Goal: Task Accomplishment & Management: Manage account settings

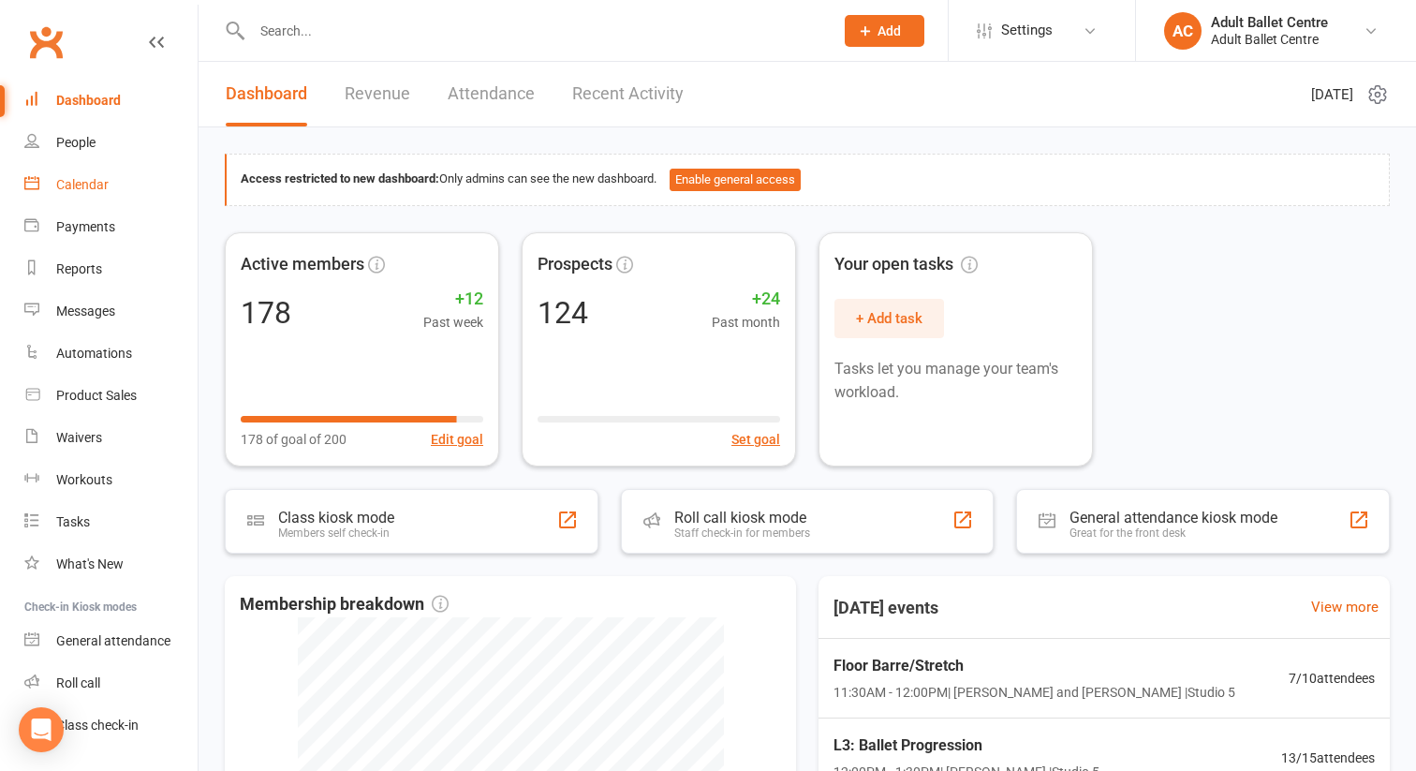
click at [88, 184] on div "Calendar" at bounding box center [82, 184] width 52 height 15
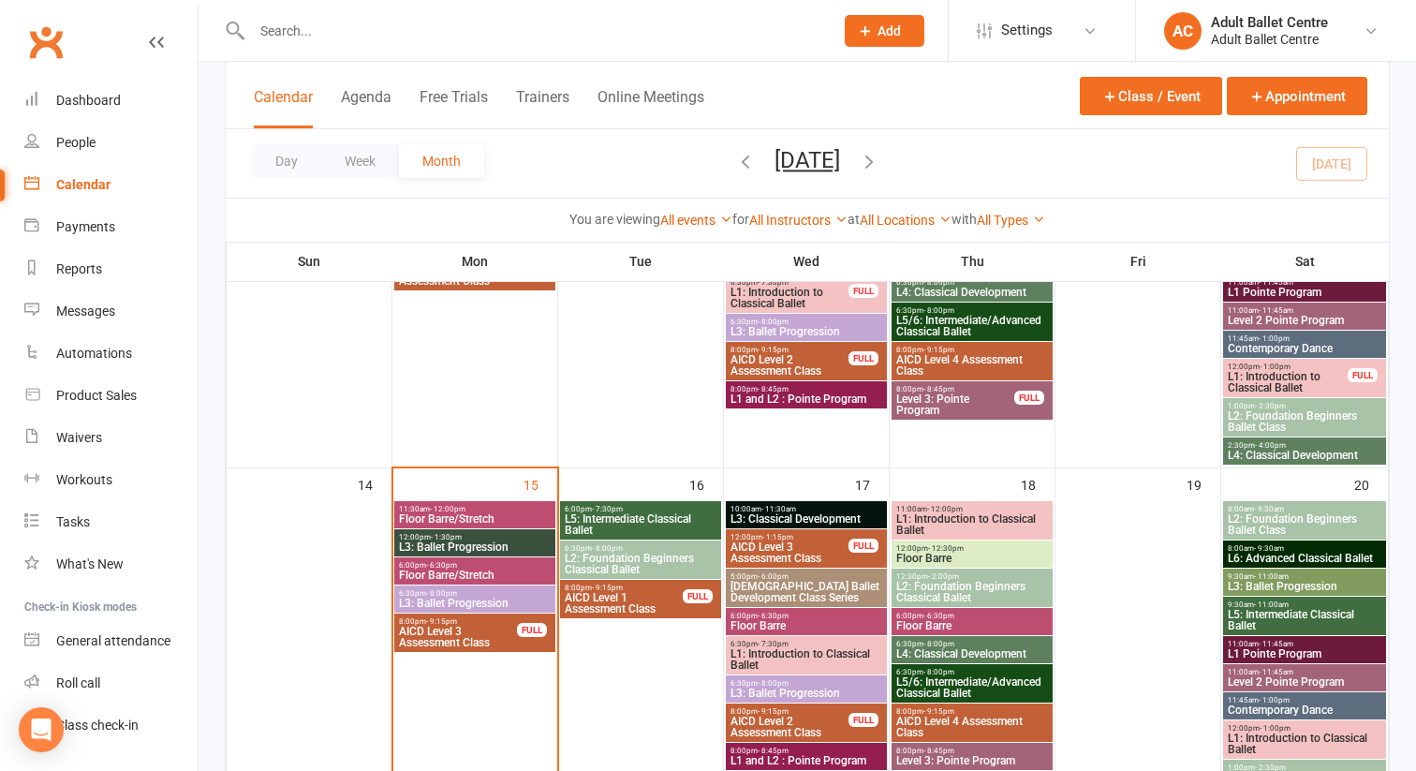
scroll to position [697, 0]
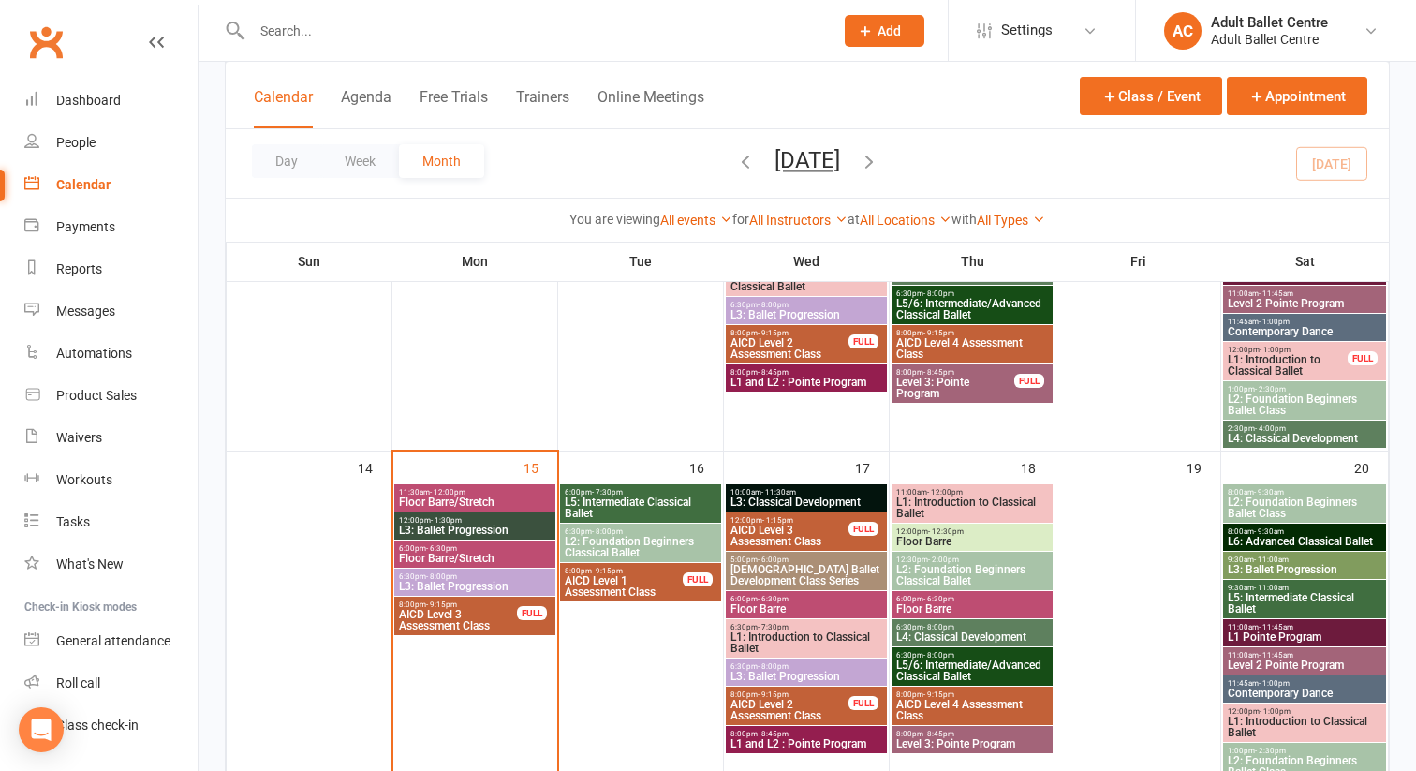
click at [423, 493] on span "11:30am - 12:00pm" at bounding box center [475, 492] width 154 height 8
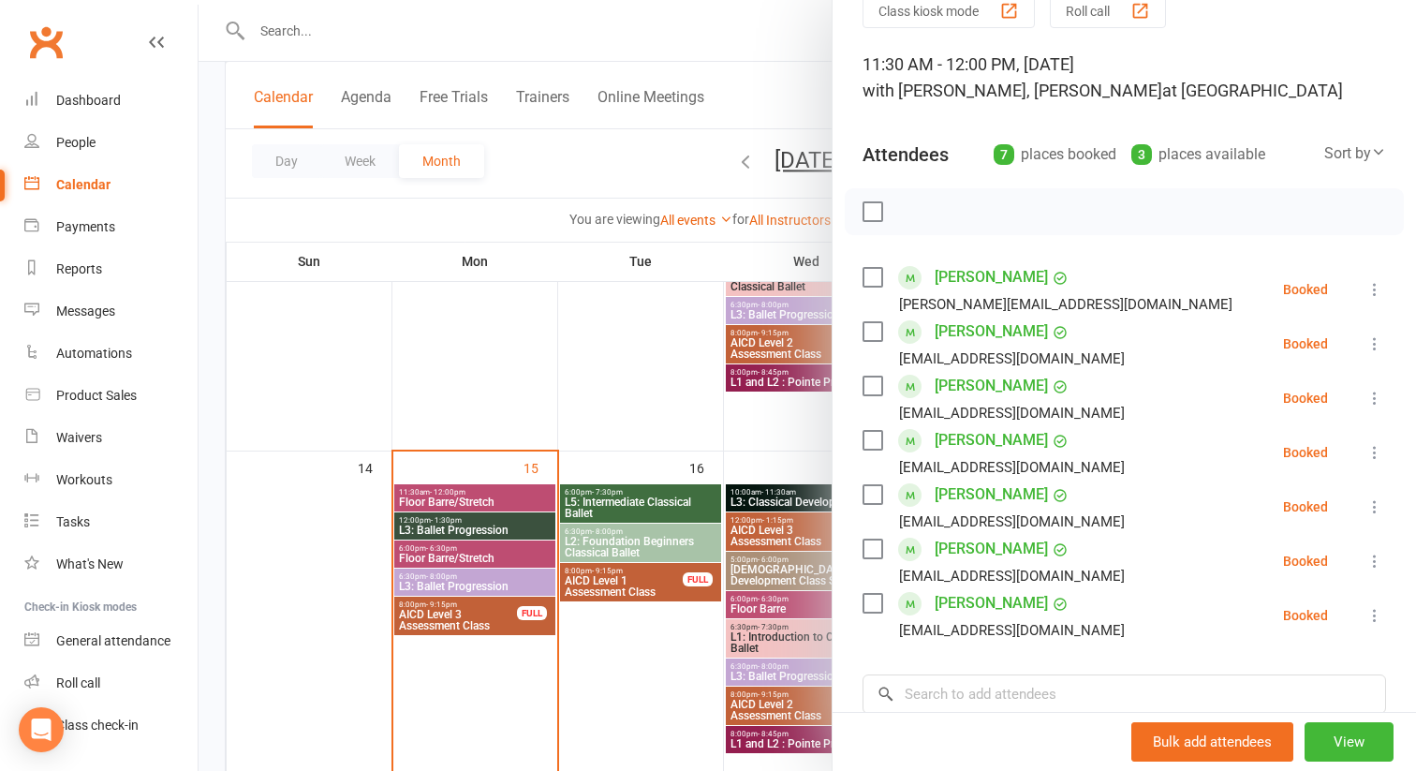
scroll to position [96, 0]
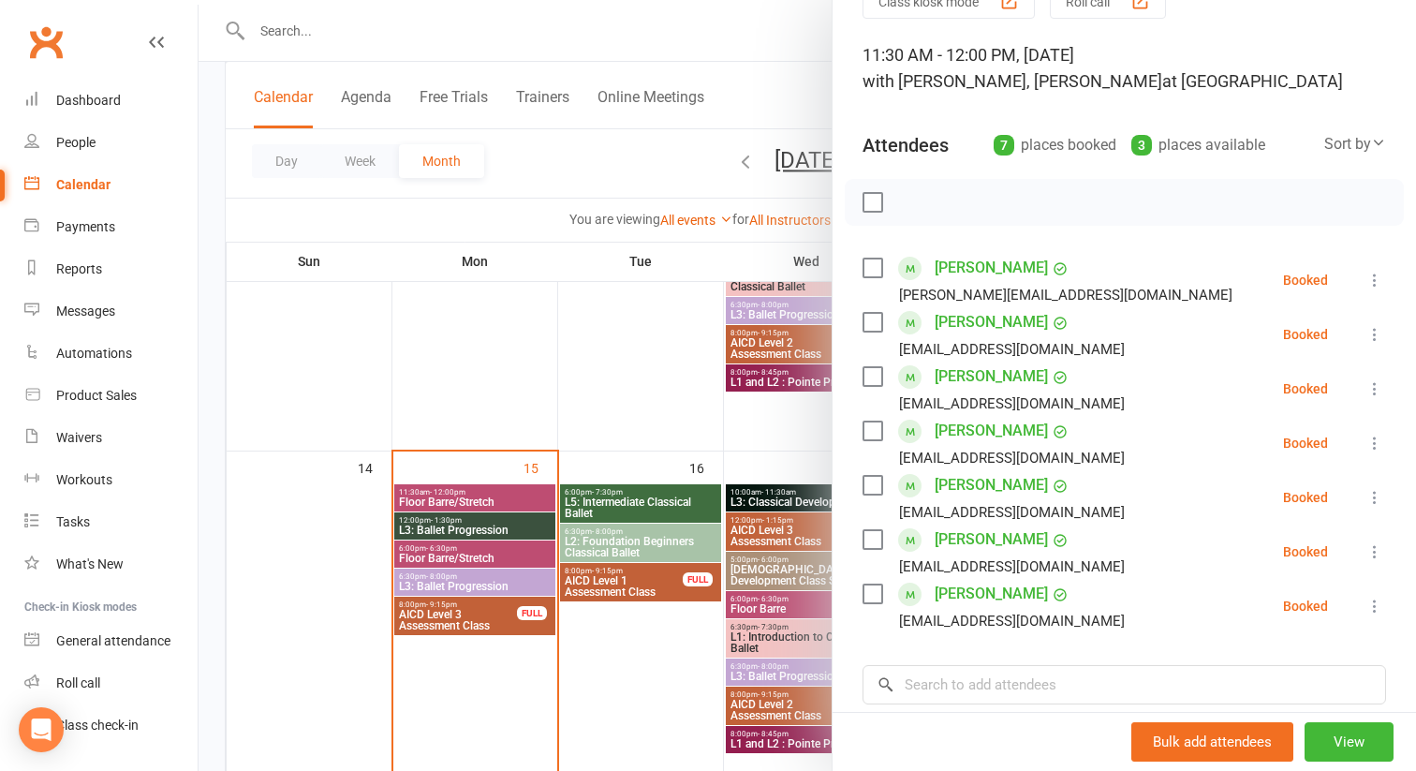
click at [478, 526] on div at bounding box center [807, 385] width 1217 height 771
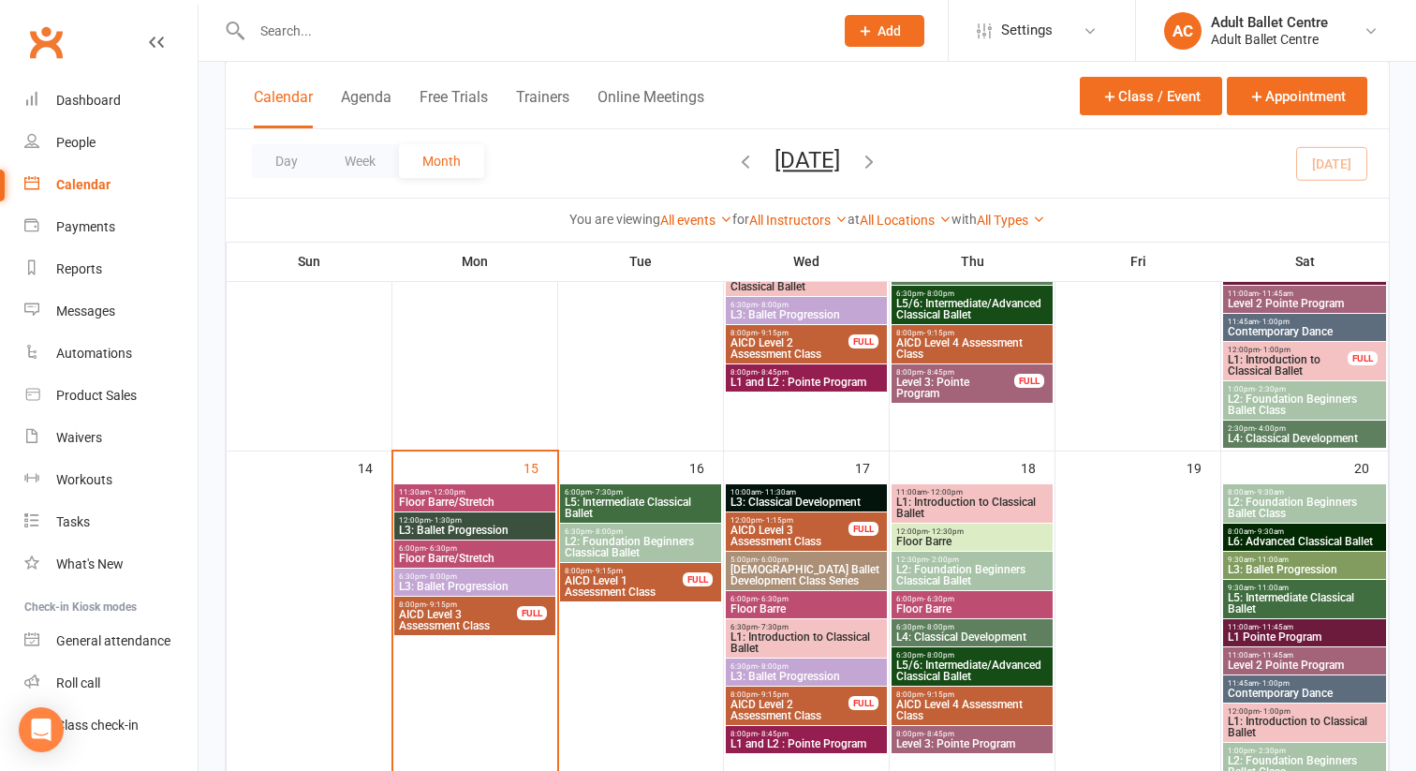
click at [478, 526] on span "L3: Ballet Progression" at bounding box center [475, 529] width 154 height 11
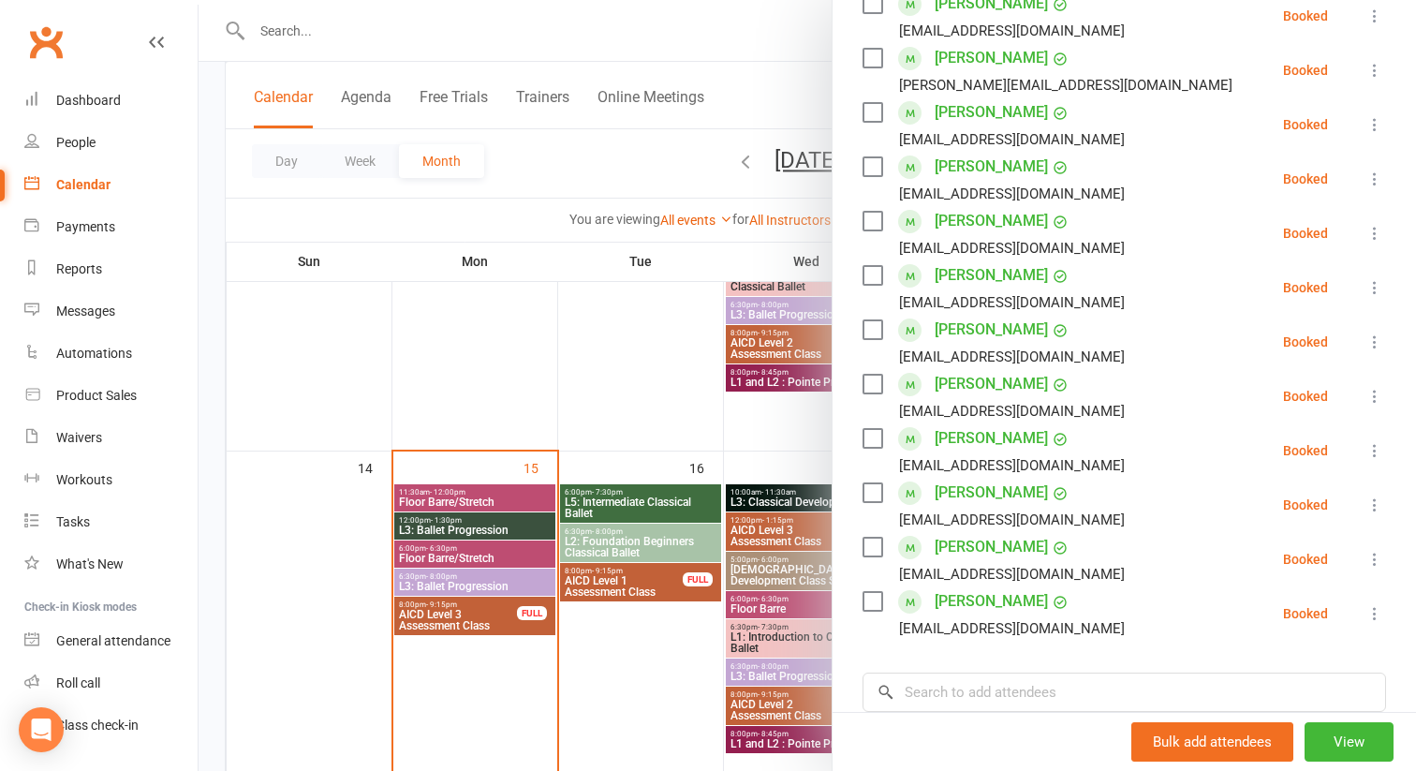
scroll to position [415, 0]
click at [447, 552] on div at bounding box center [807, 385] width 1217 height 771
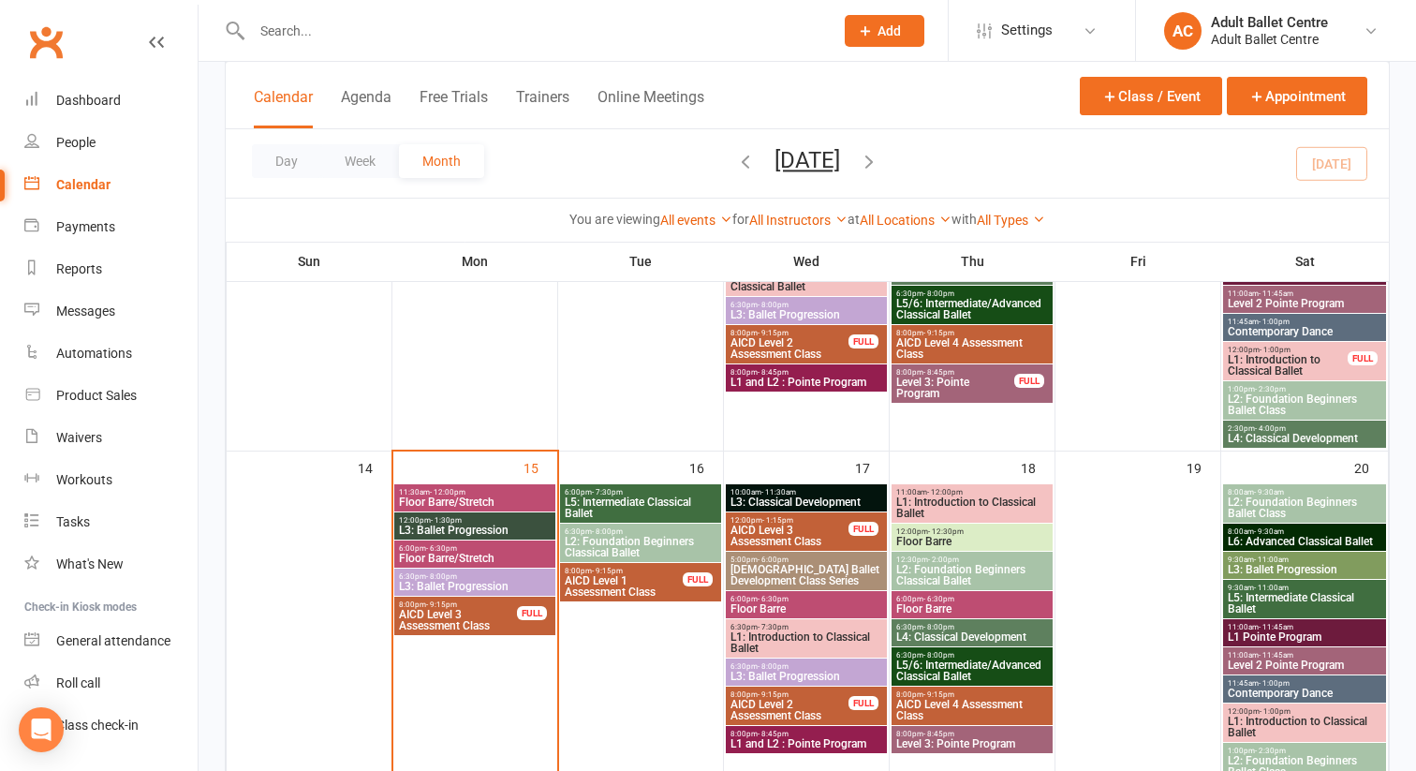
click at [447, 552] on span "Floor Barre/Stretch" at bounding box center [475, 557] width 154 height 11
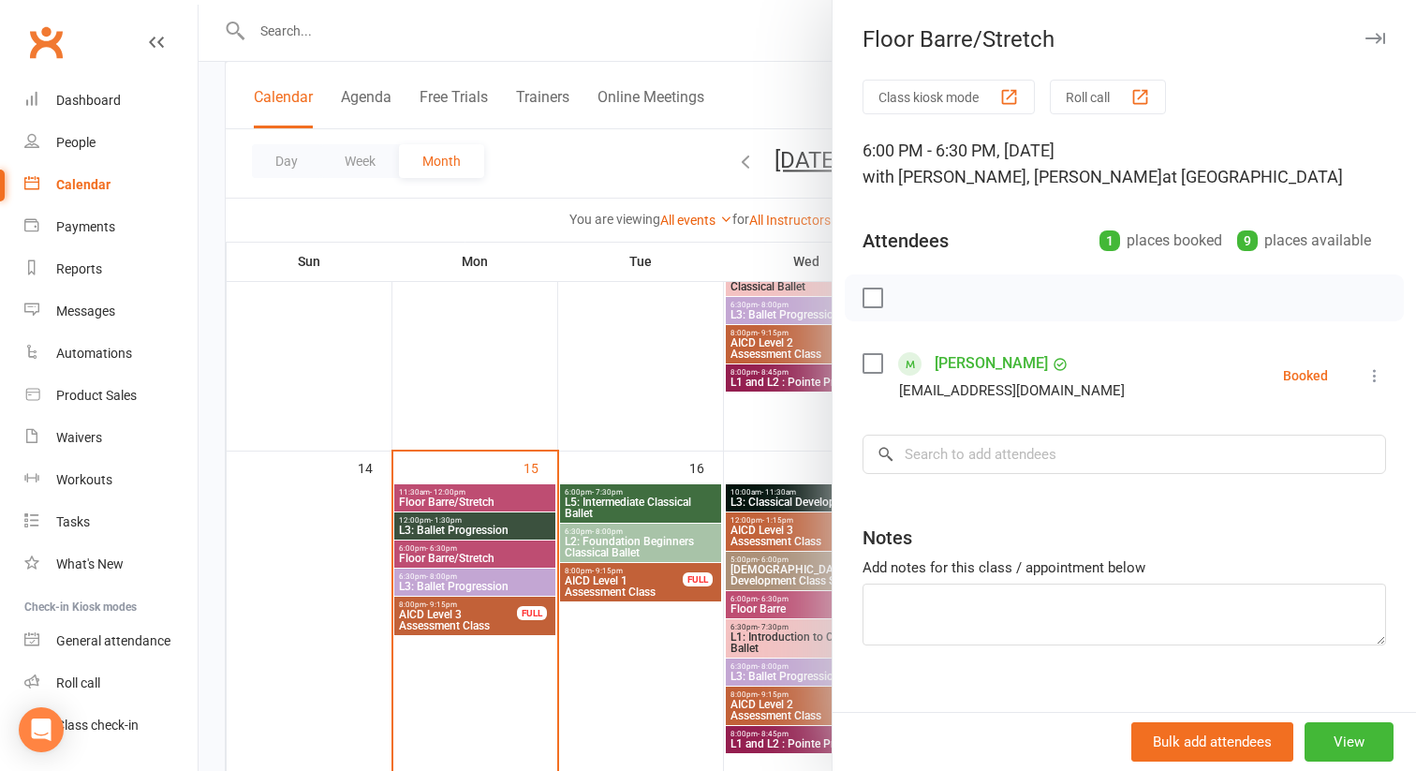
click at [444, 583] on div at bounding box center [807, 385] width 1217 height 771
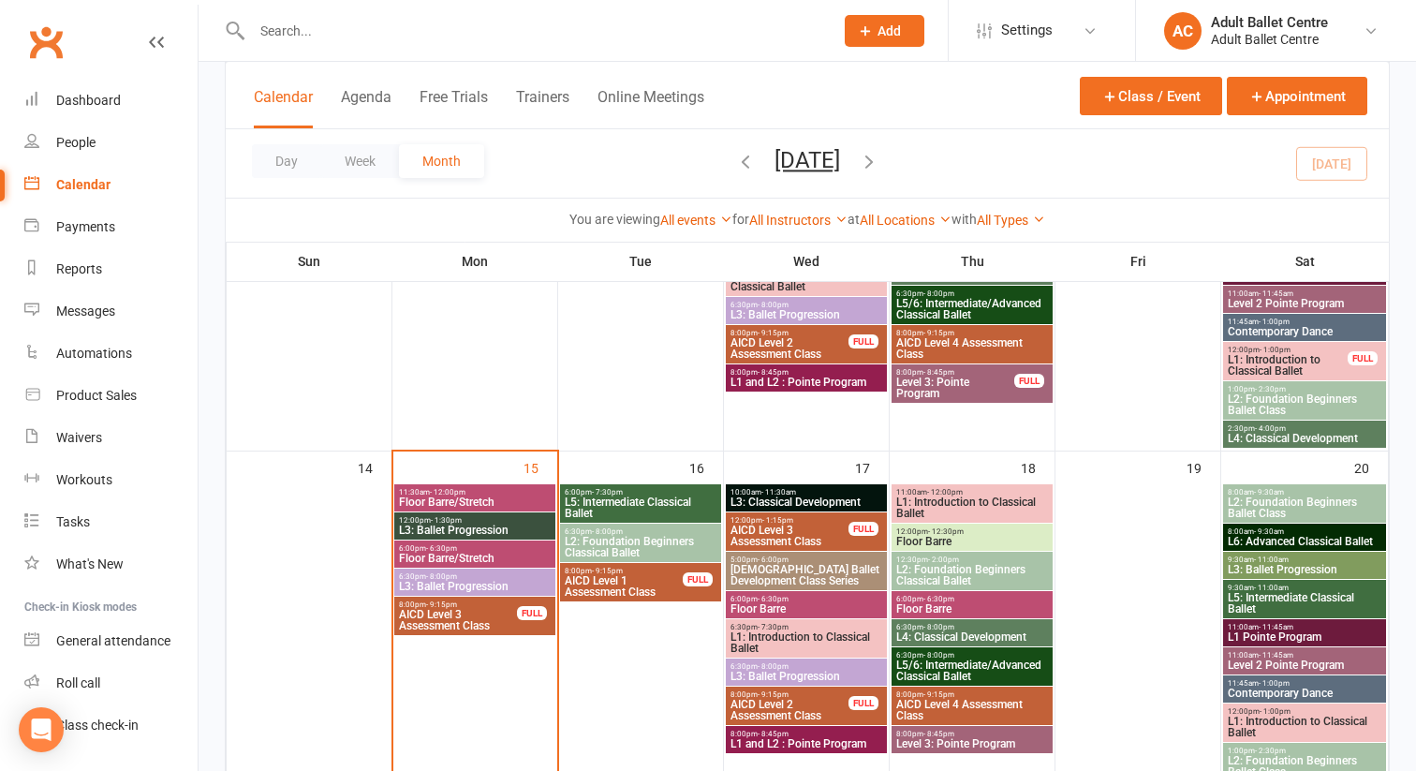
click at [444, 583] on span "L3: Ballet Progression" at bounding box center [475, 586] width 154 height 11
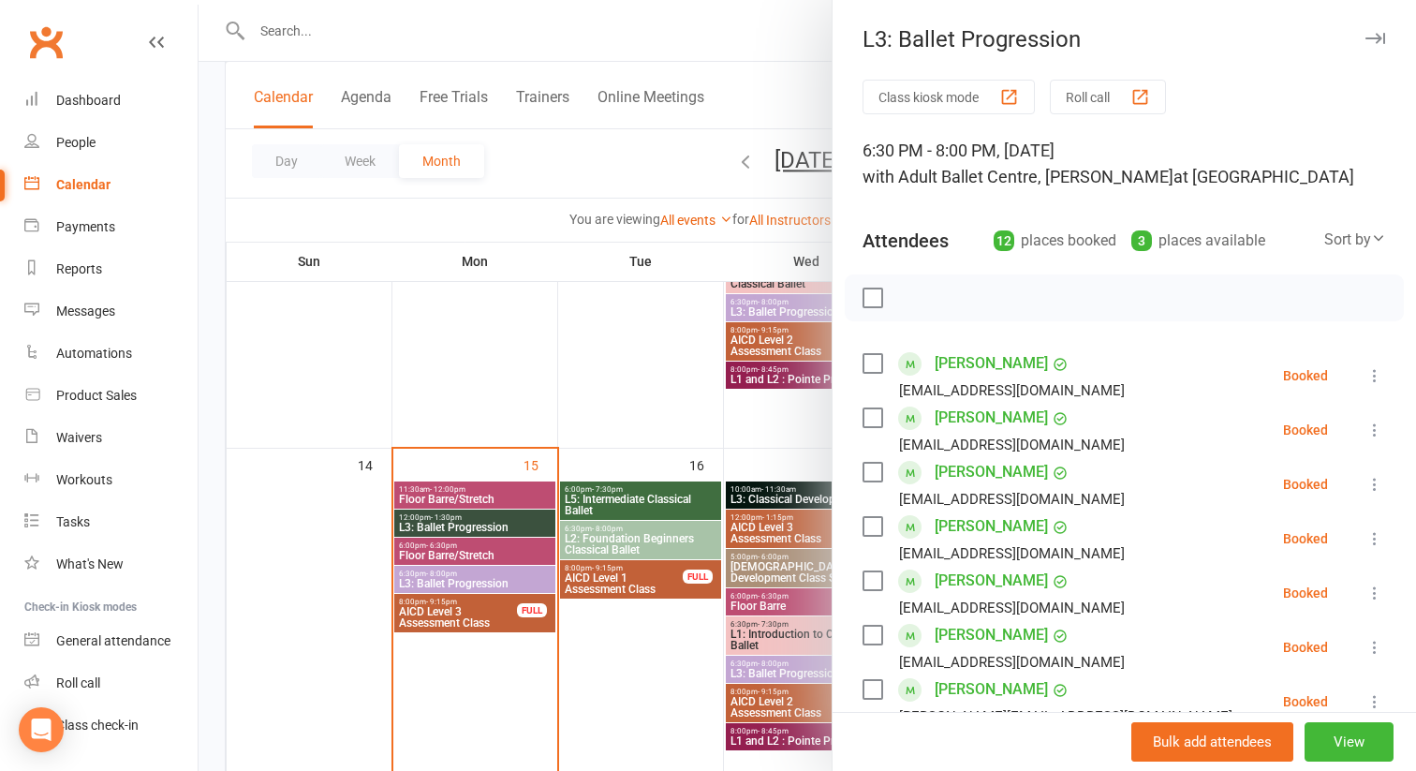
scroll to position [702, 0]
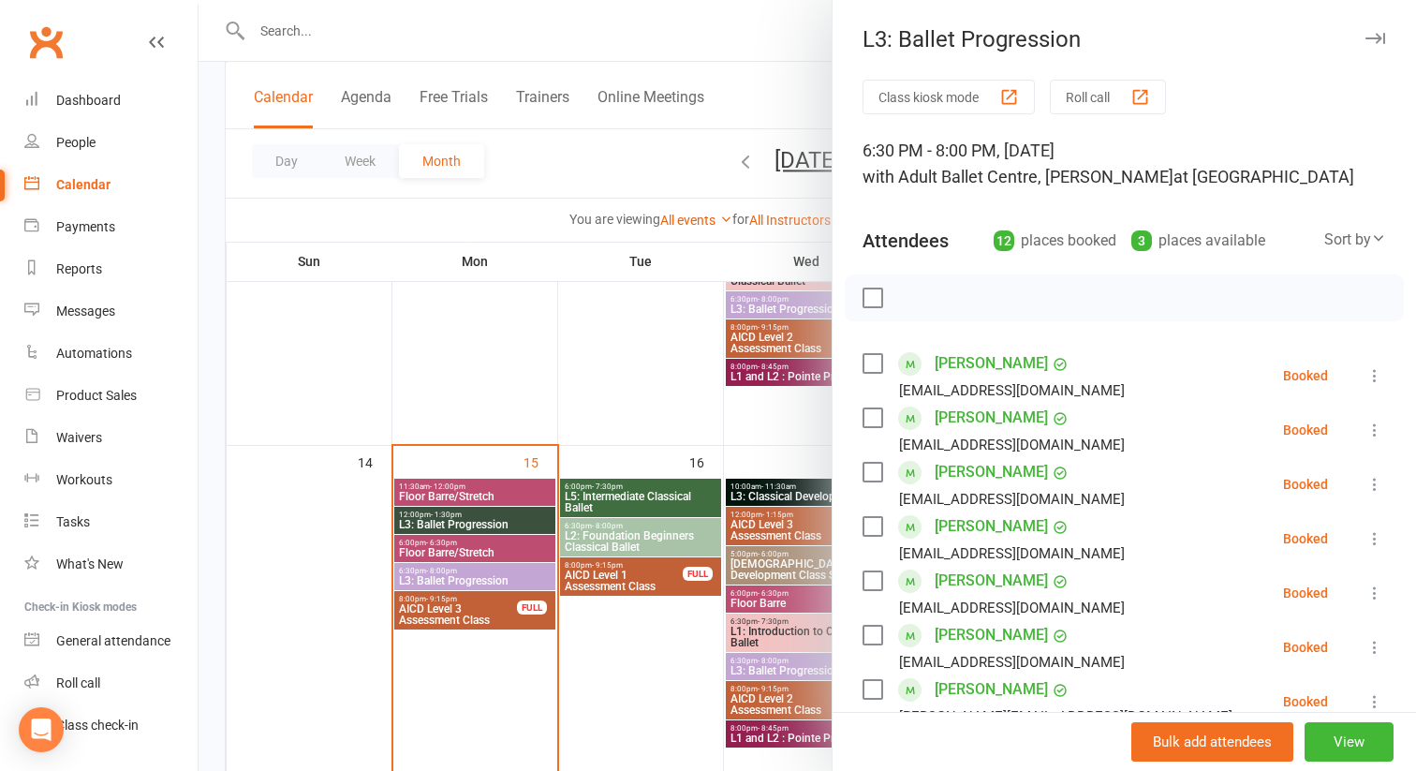
click at [634, 499] on div at bounding box center [807, 385] width 1217 height 771
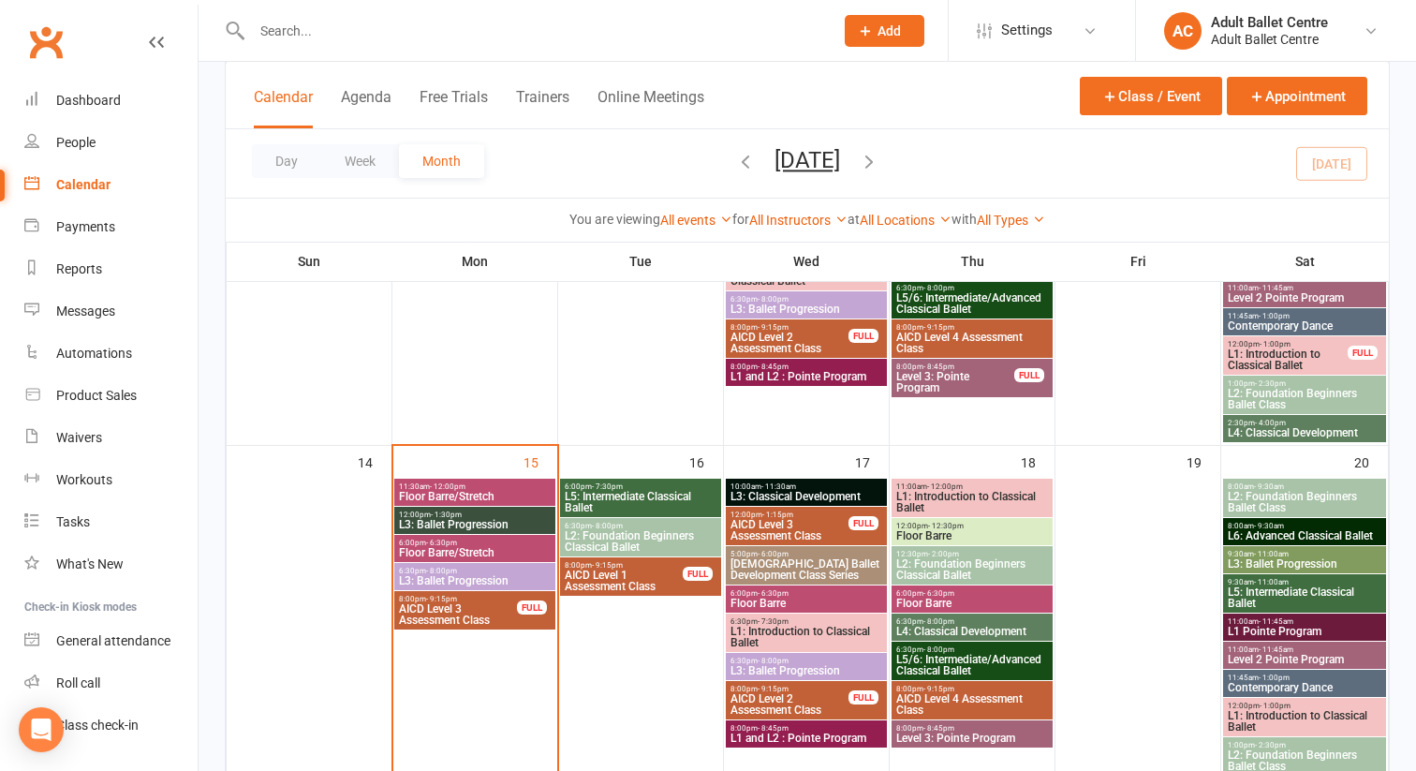
click at [634, 499] on span "L5: Intermediate Classical Ballet" at bounding box center [641, 502] width 154 height 22
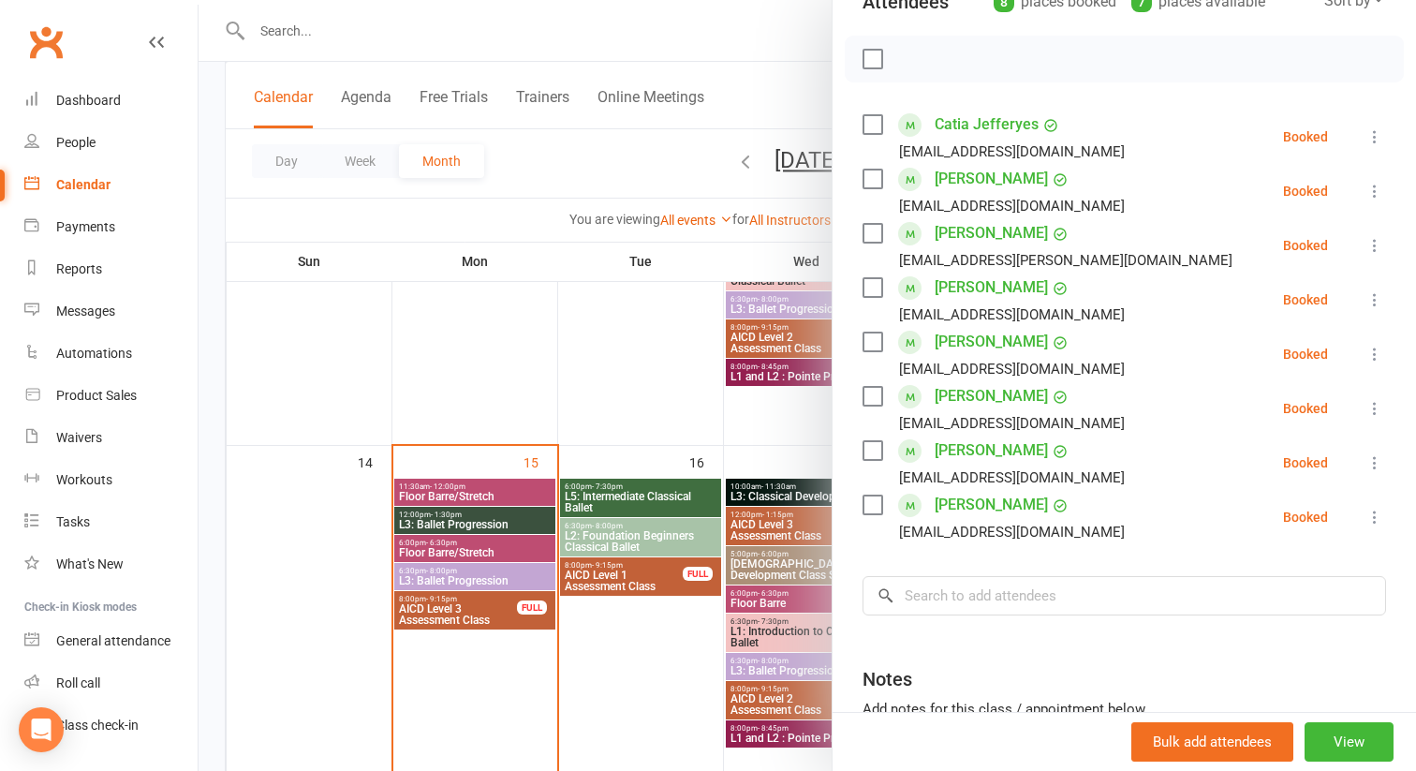
scroll to position [242, 0]
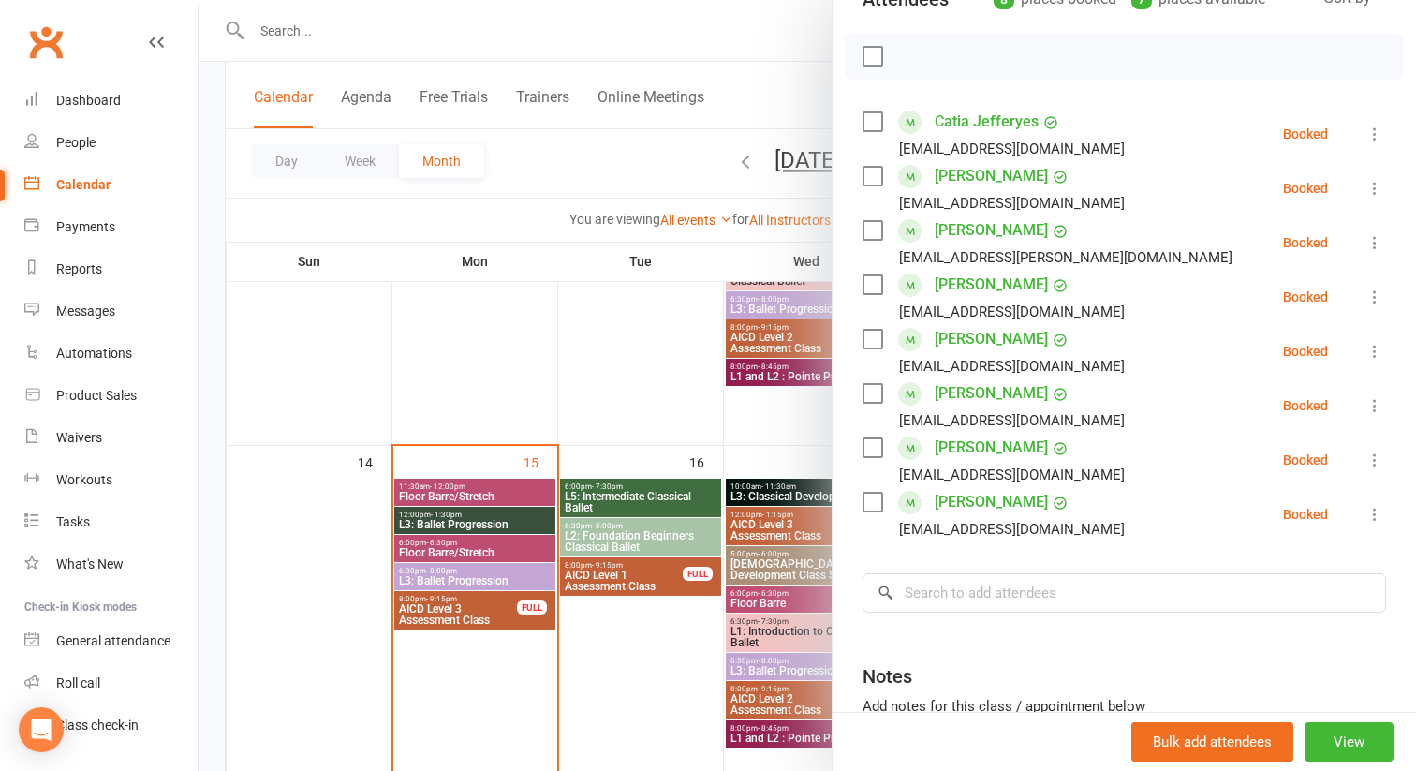
click at [581, 531] on div at bounding box center [807, 385] width 1217 height 771
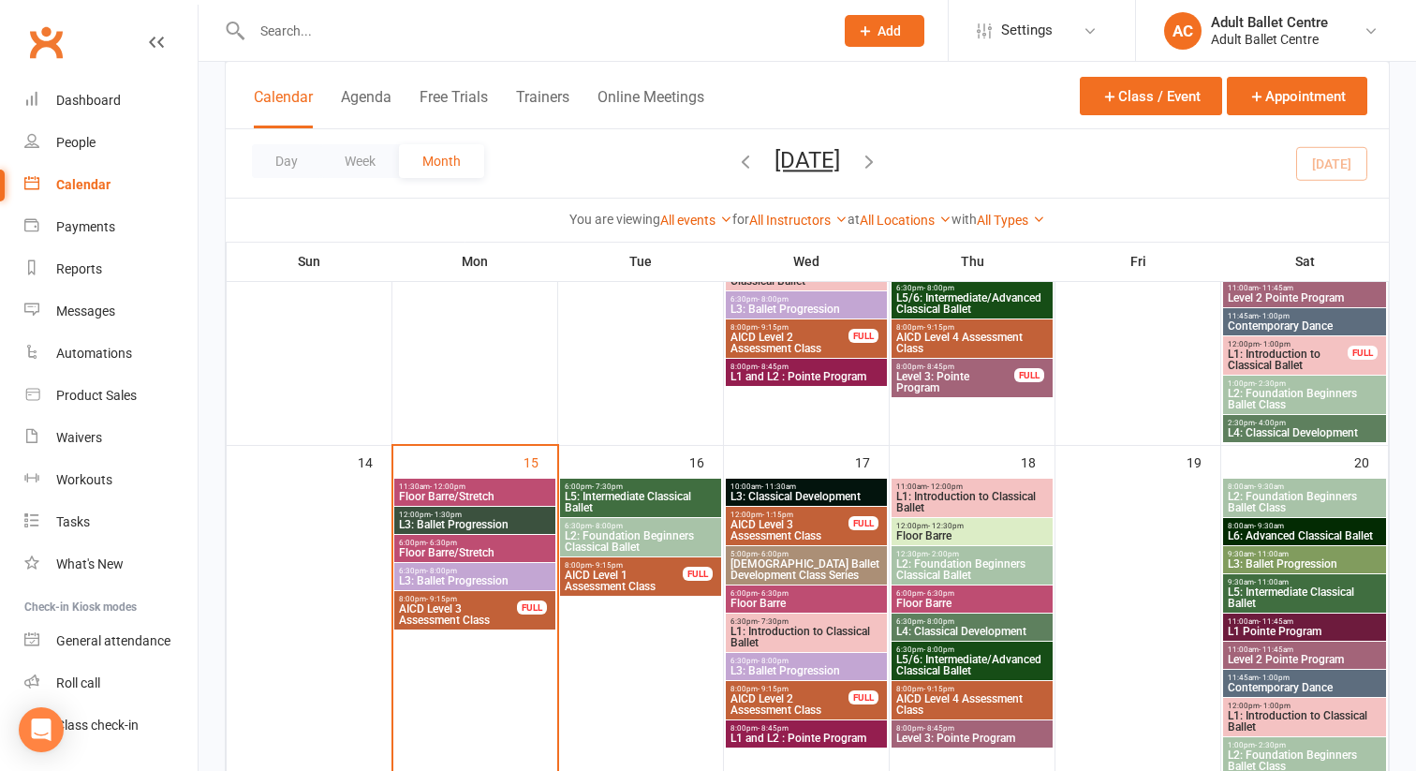
click at [581, 531] on span "L2: Foundation Beginners Classical Ballet" at bounding box center [641, 541] width 154 height 22
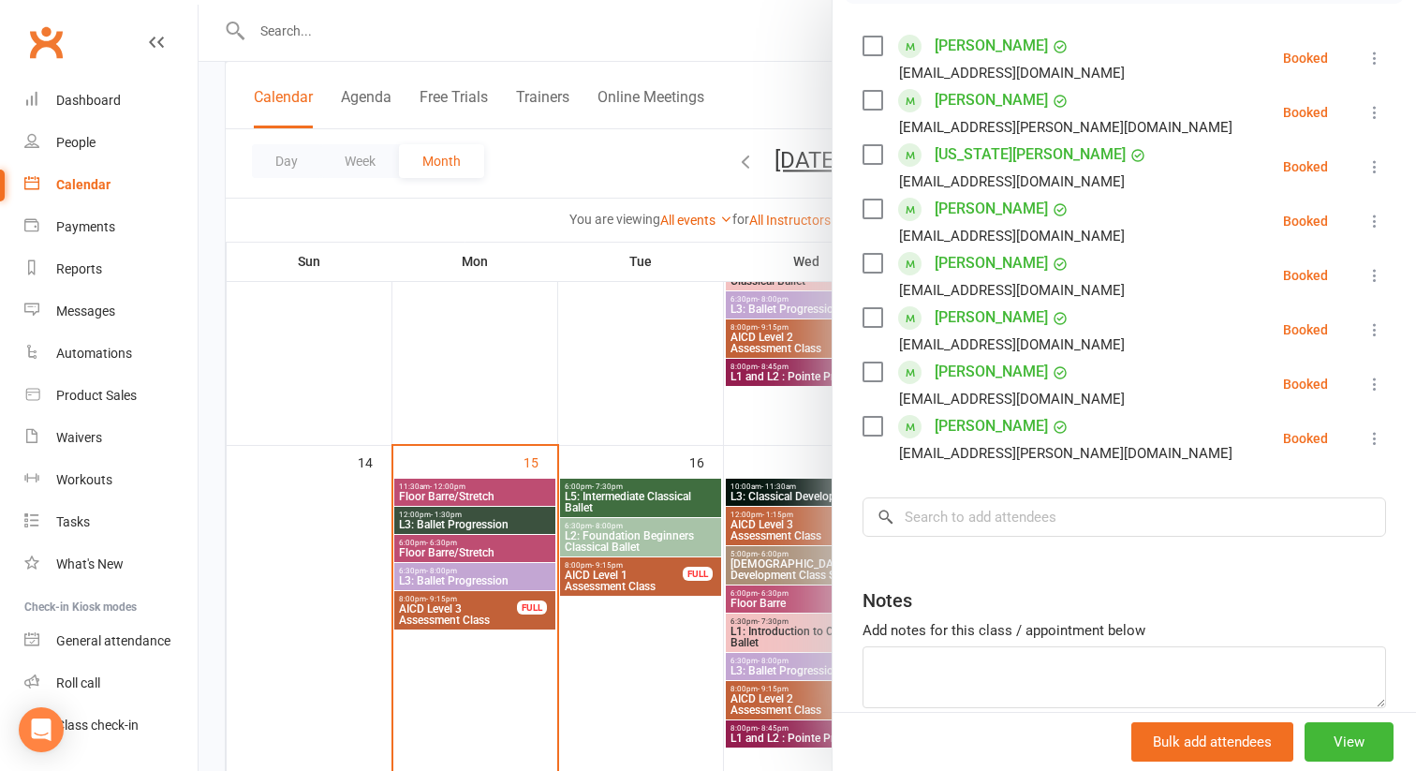
scroll to position [298, 0]
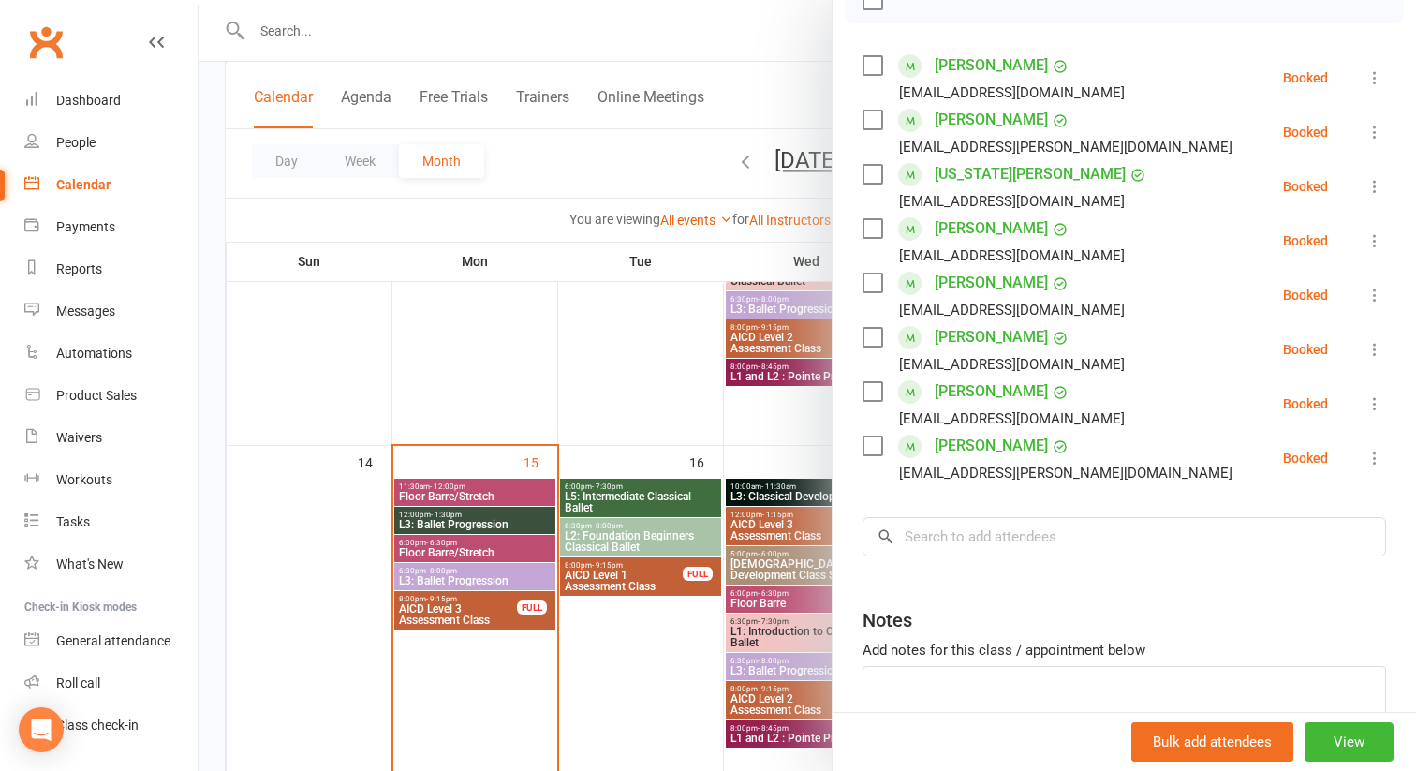
click at [608, 574] on div at bounding box center [807, 385] width 1217 height 771
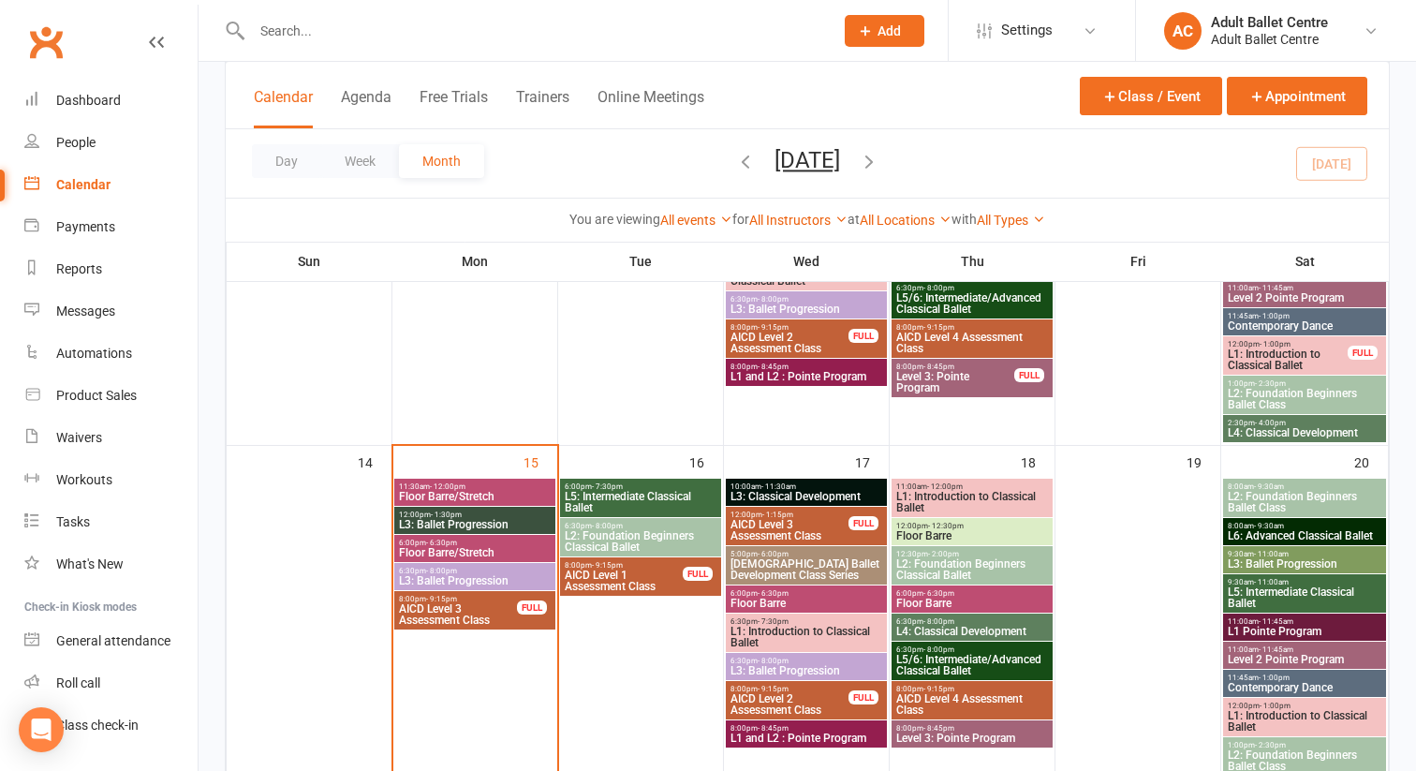
click at [608, 574] on span "AICD Level 1 Assessment Class" at bounding box center [624, 580] width 120 height 22
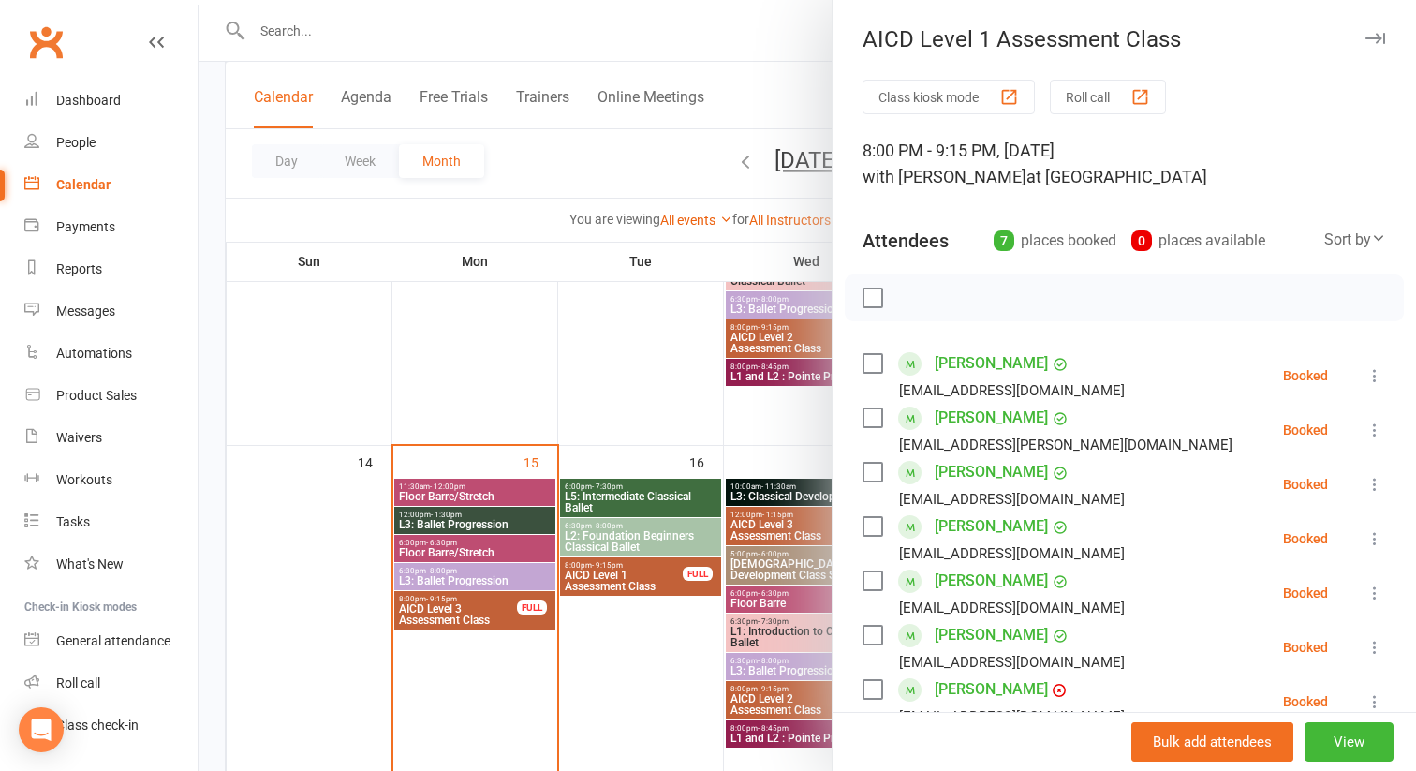
scroll to position [725, 0]
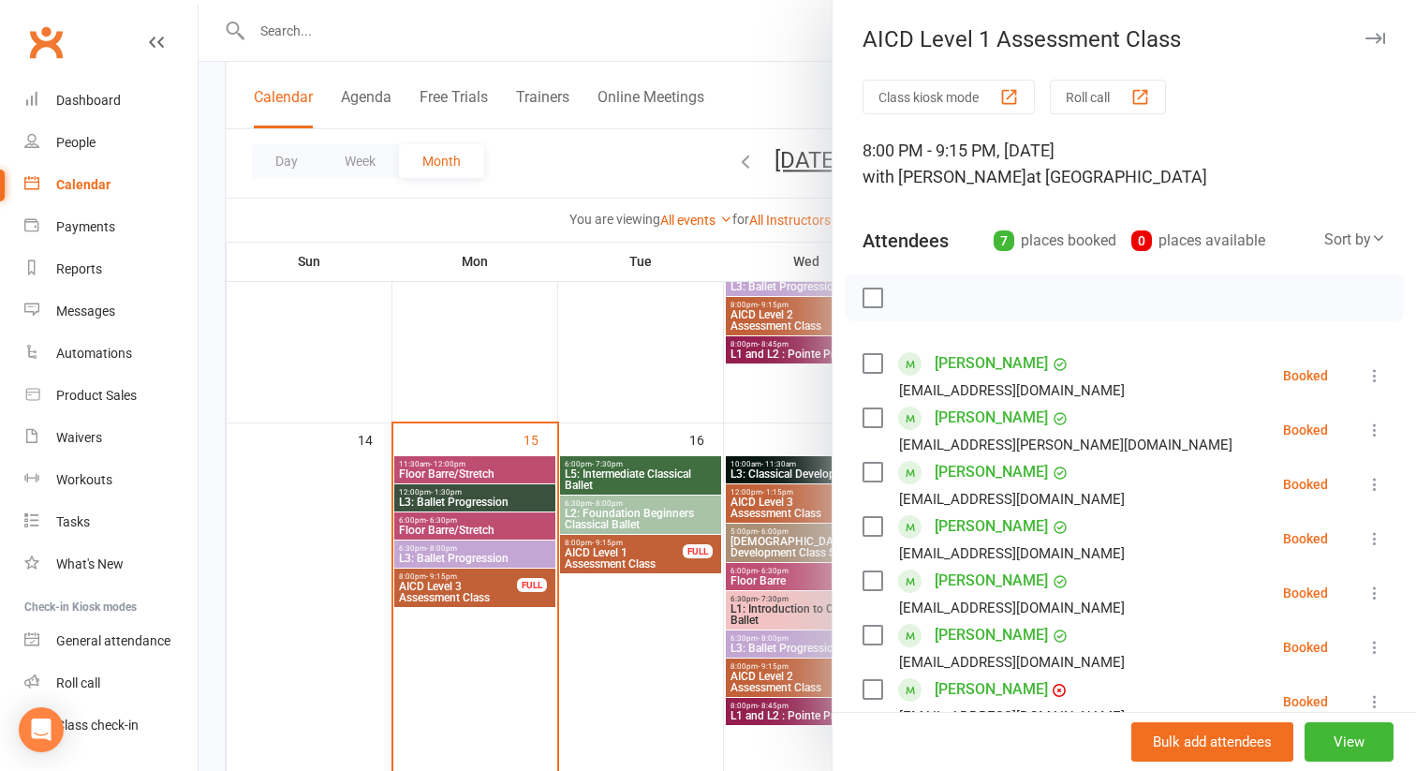
click at [747, 479] on div at bounding box center [807, 385] width 1217 height 771
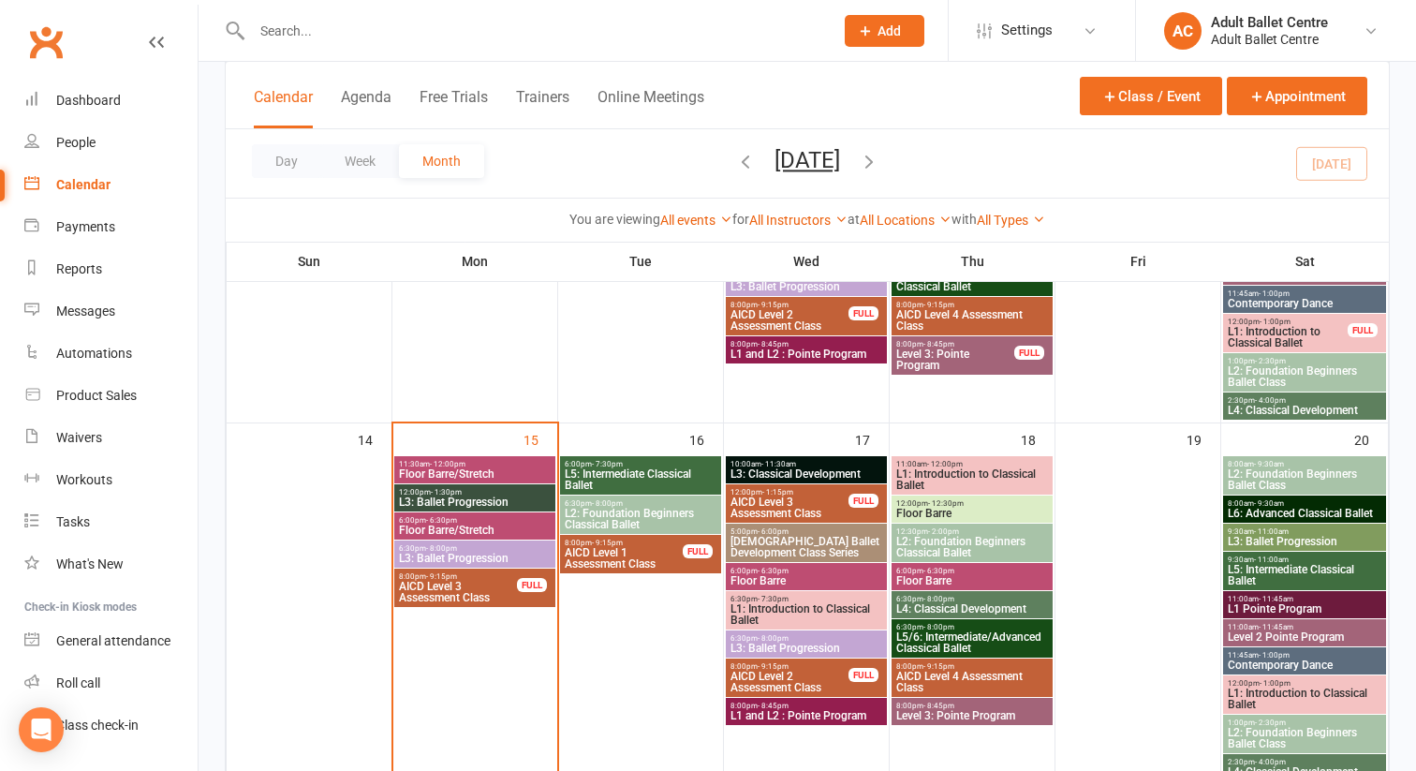
click at [758, 470] on span "L3: Classical Development" at bounding box center [806, 473] width 154 height 11
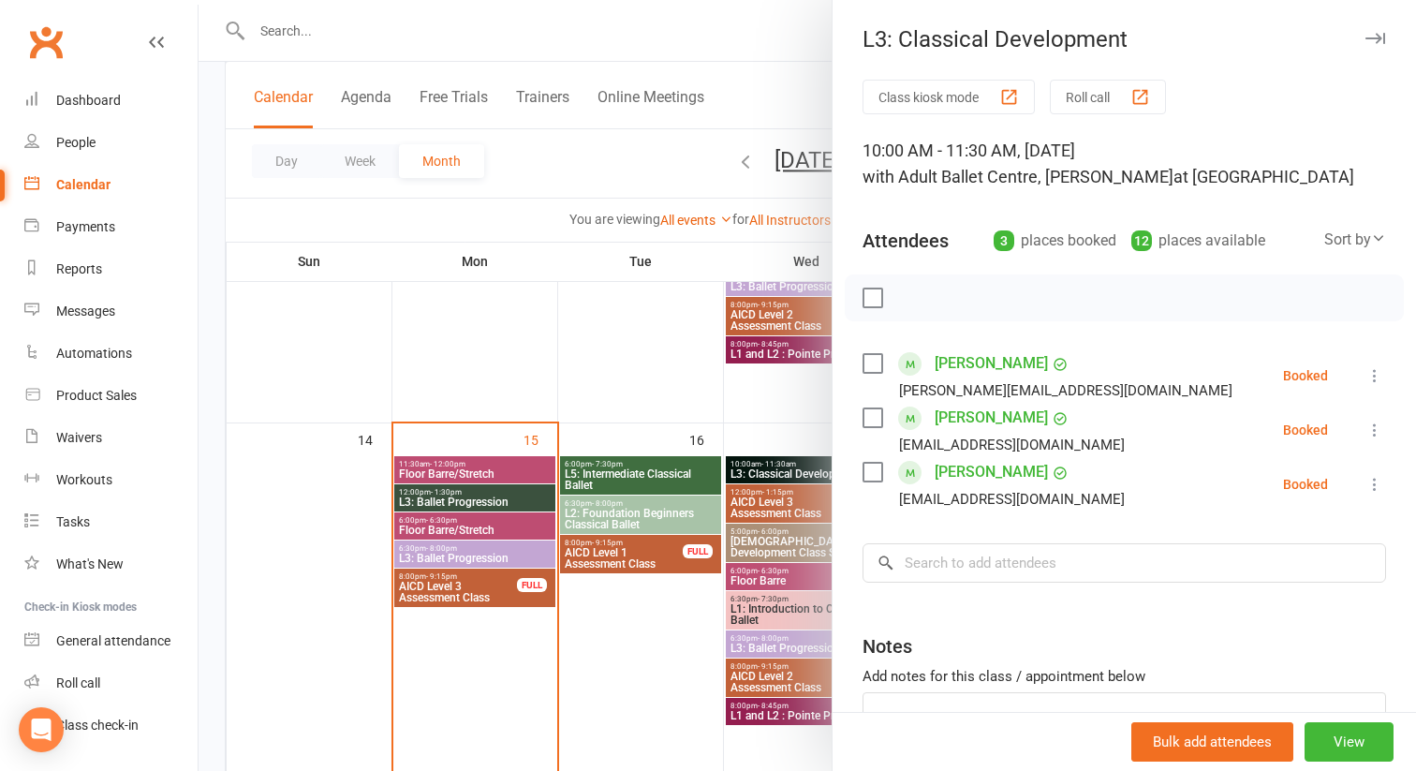
click at [788, 495] on div at bounding box center [807, 385] width 1217 height 771
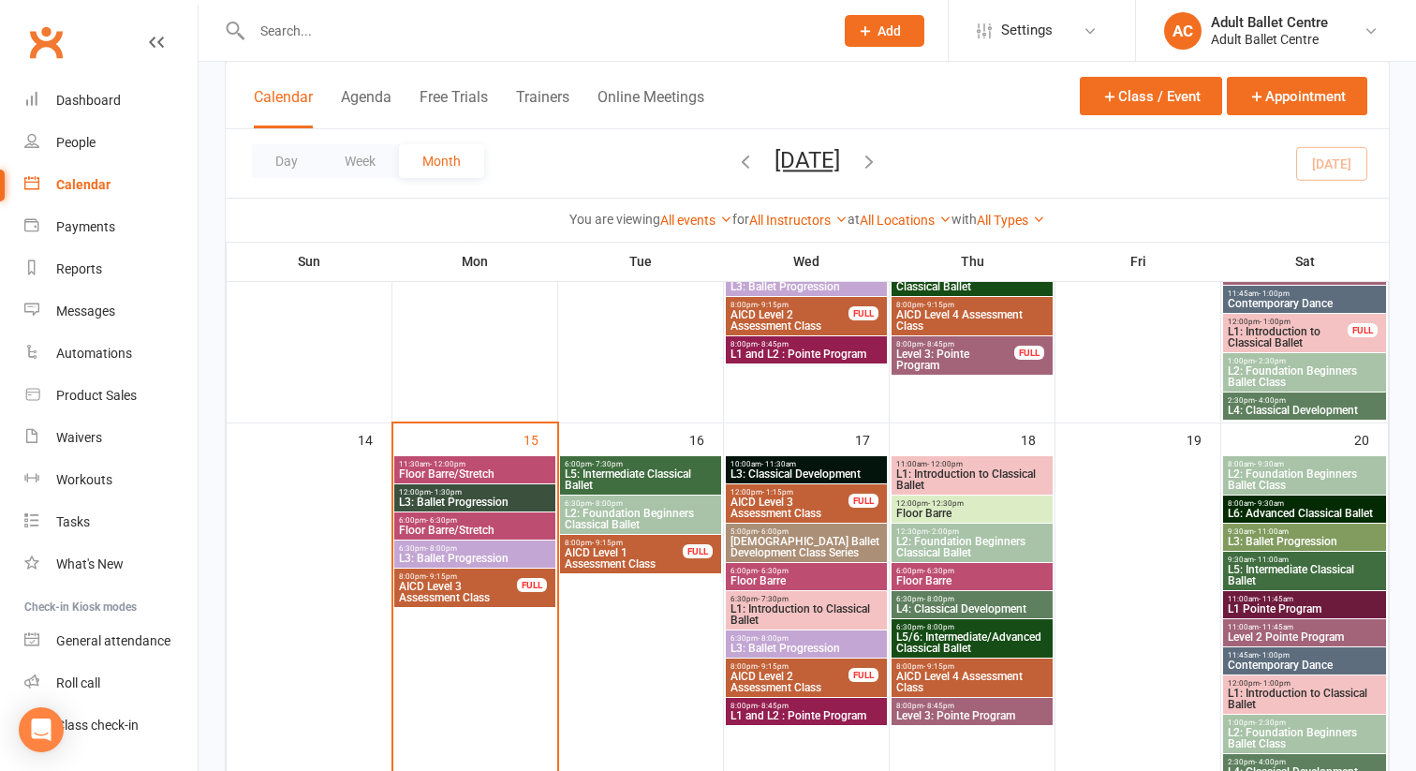
click at [788, 496] on span "AICD Level 3 Assessment Class" at bounding box center [789, 507] width 120 height 22
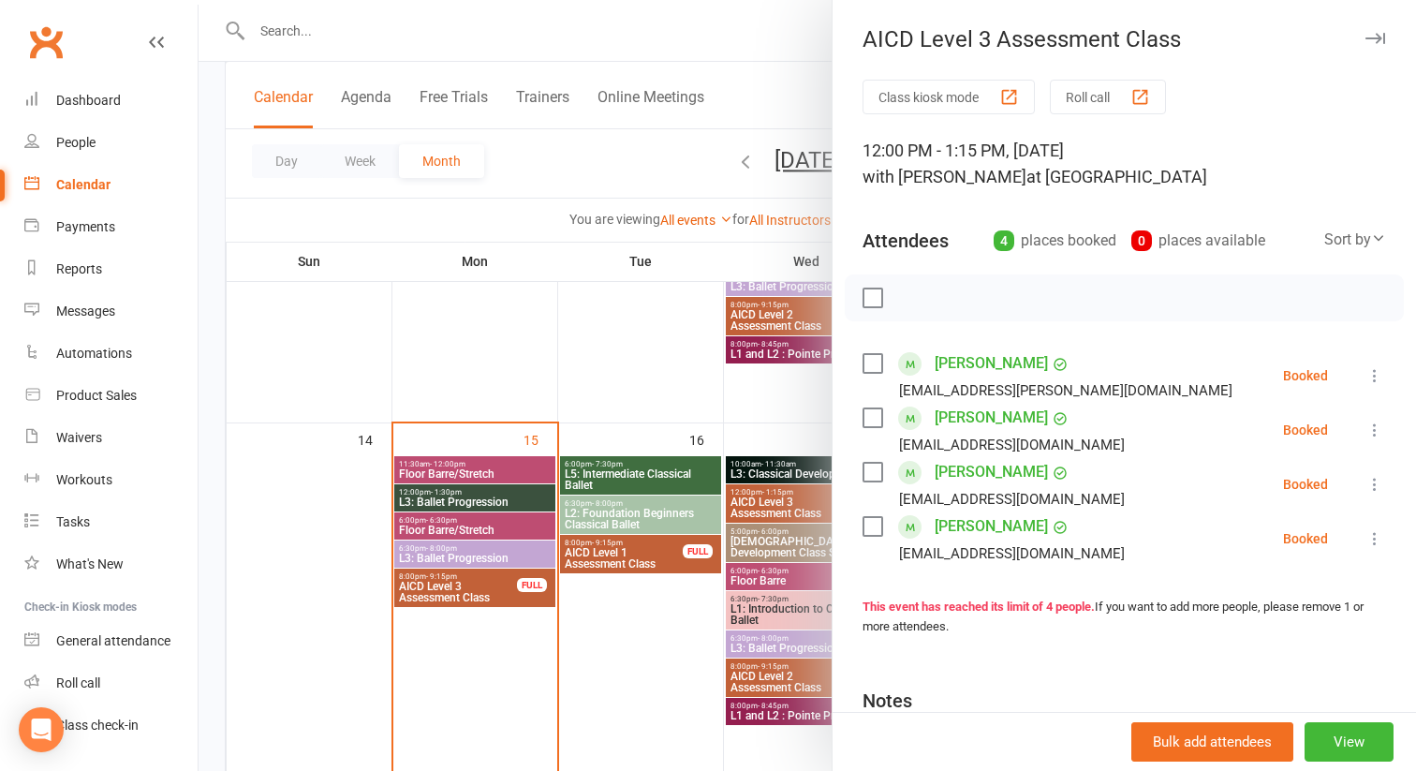
click at [771, 556] on div at bounding box center [807, 385] width 1217 height 771
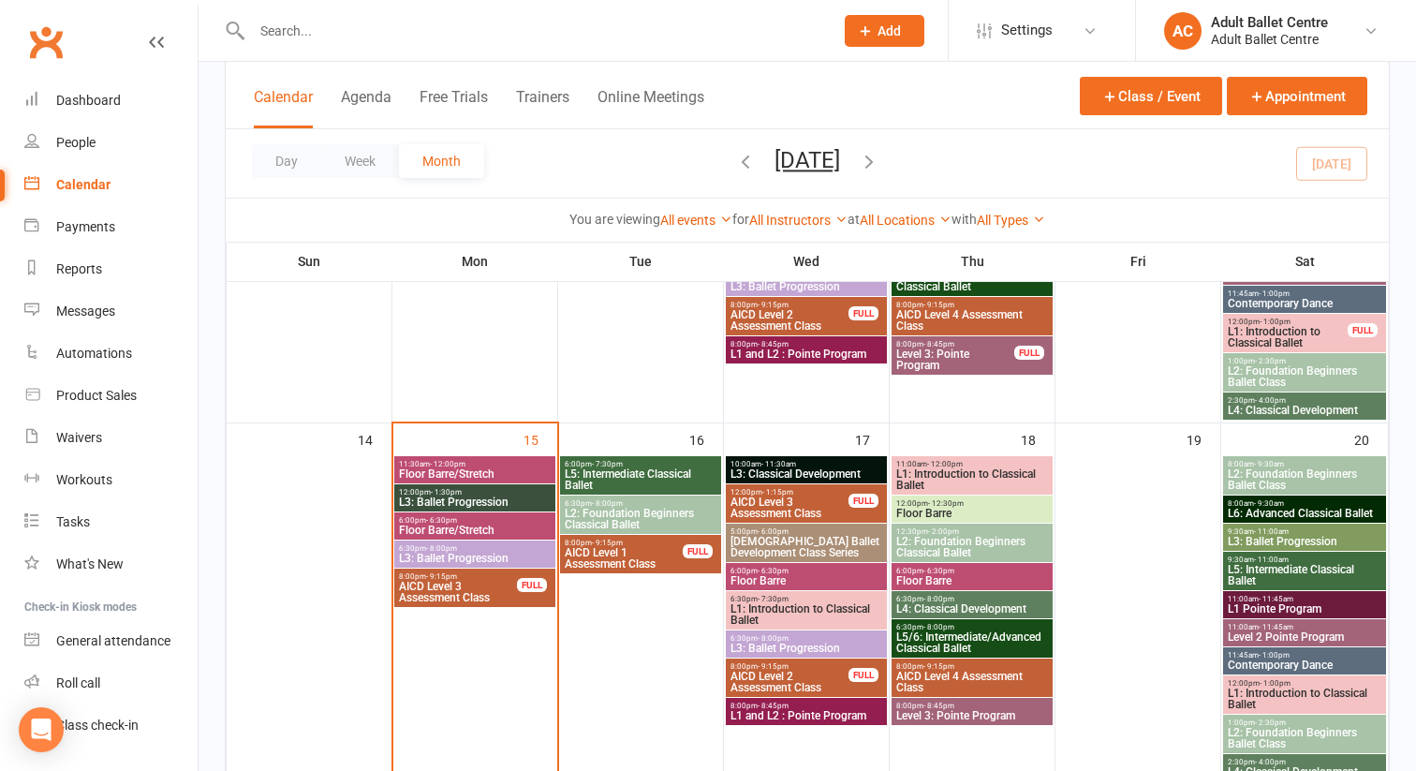
click at [775, 542] on span "[DEMOGRAPHIC_DATA] Ballet Development Class Series" at bounding box center [806, 547] width 154 height 22
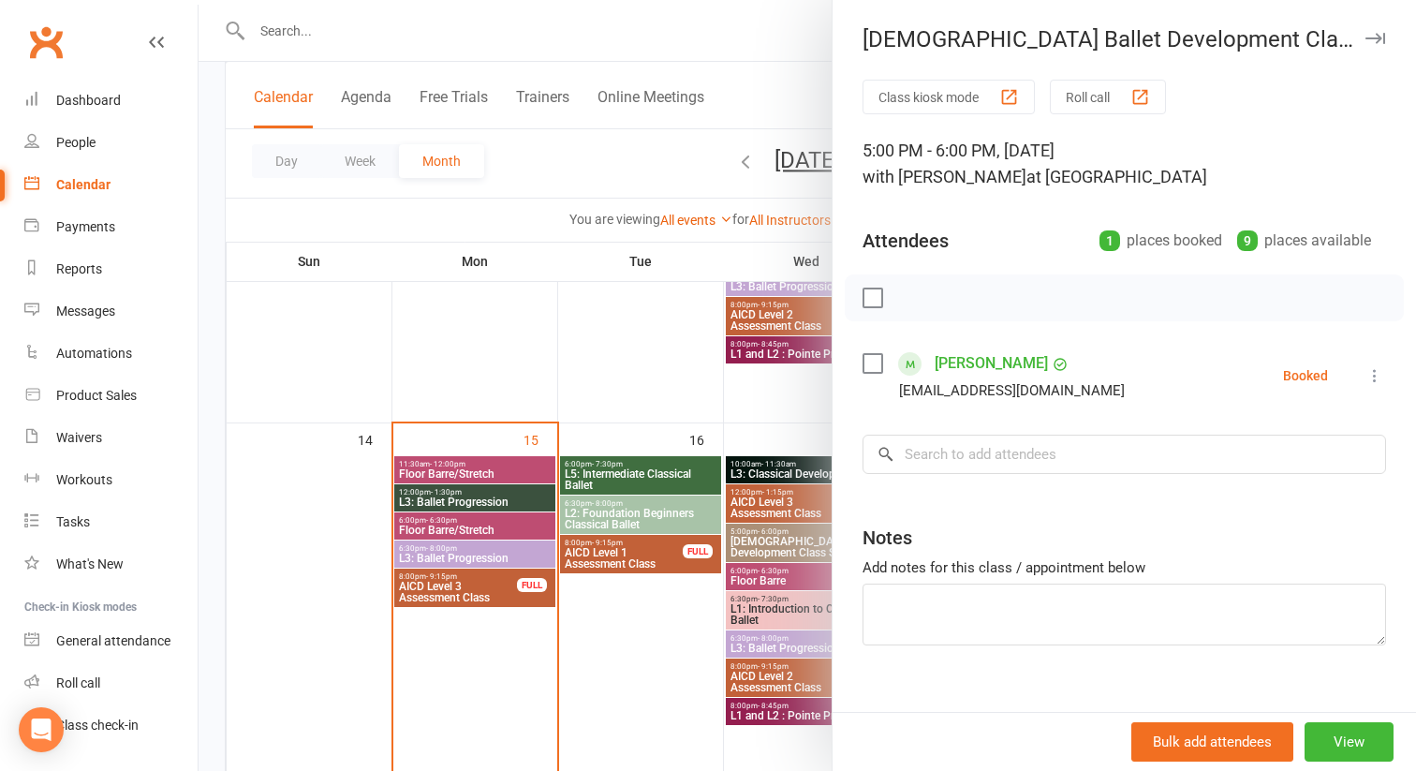
click at [771, 580] on div at bounding box center [807, 385] width 1217 height 771
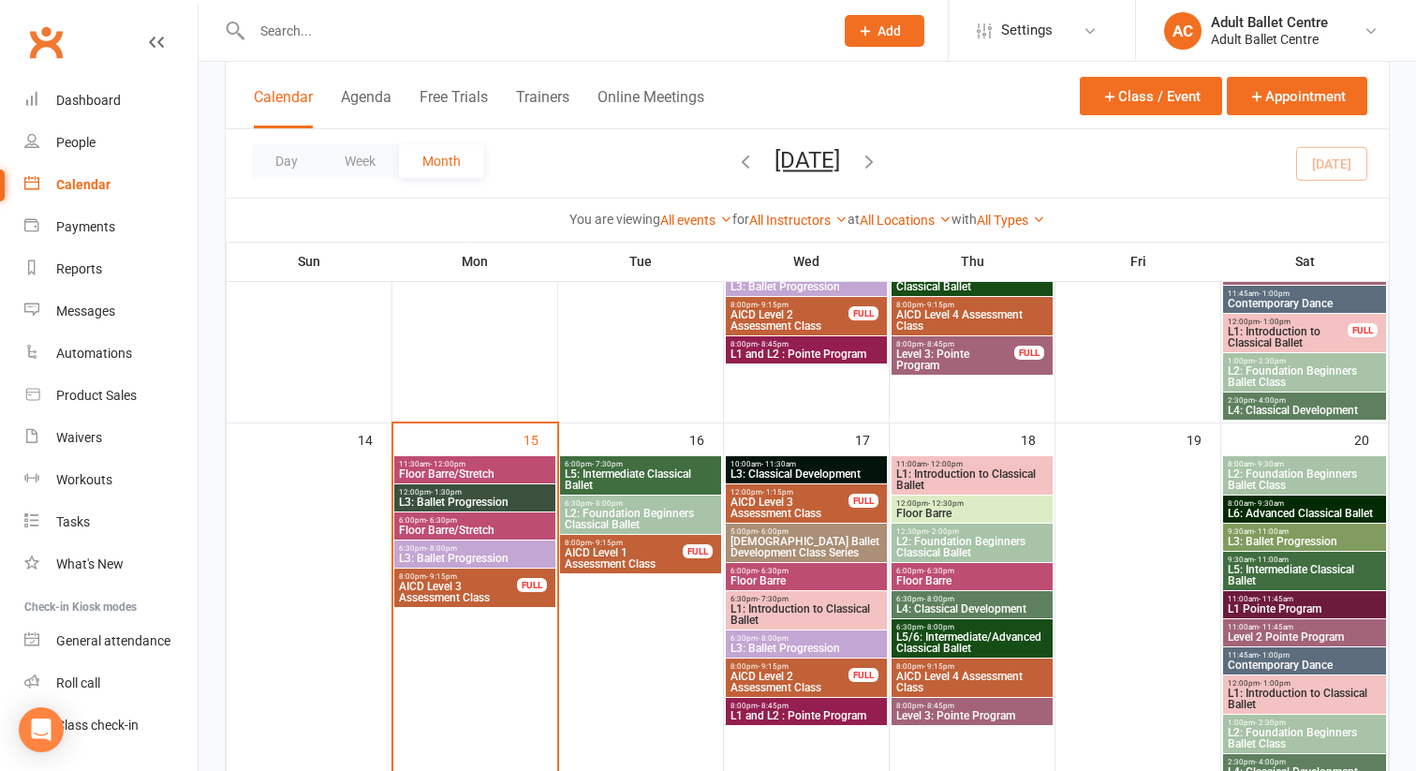
click at [771, 580] on span "Floor Barre" at bounding box center [806, 580] width 154 height 11
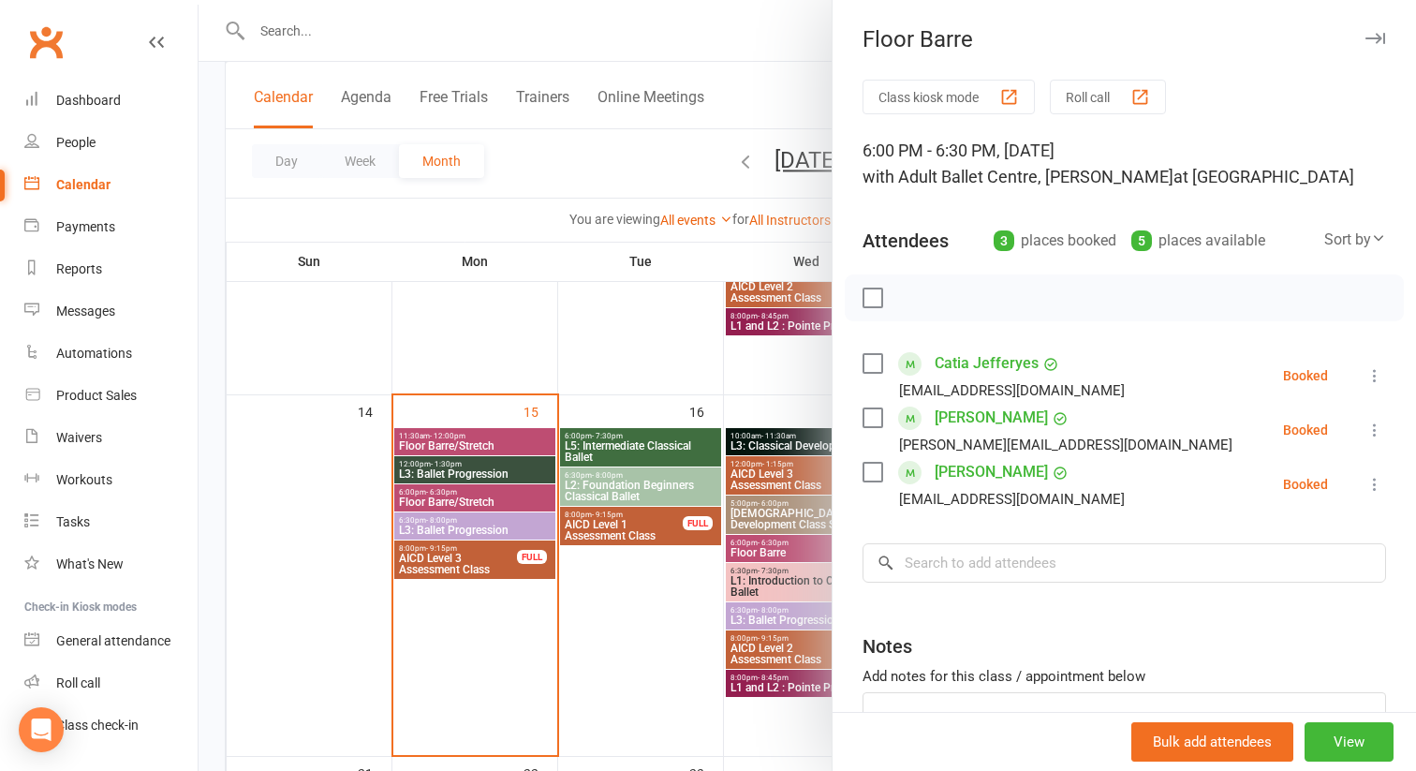
scroll to position [754, 0]
click at [778, 544] on div at bounding box center [807, 385] width 1217 height 771
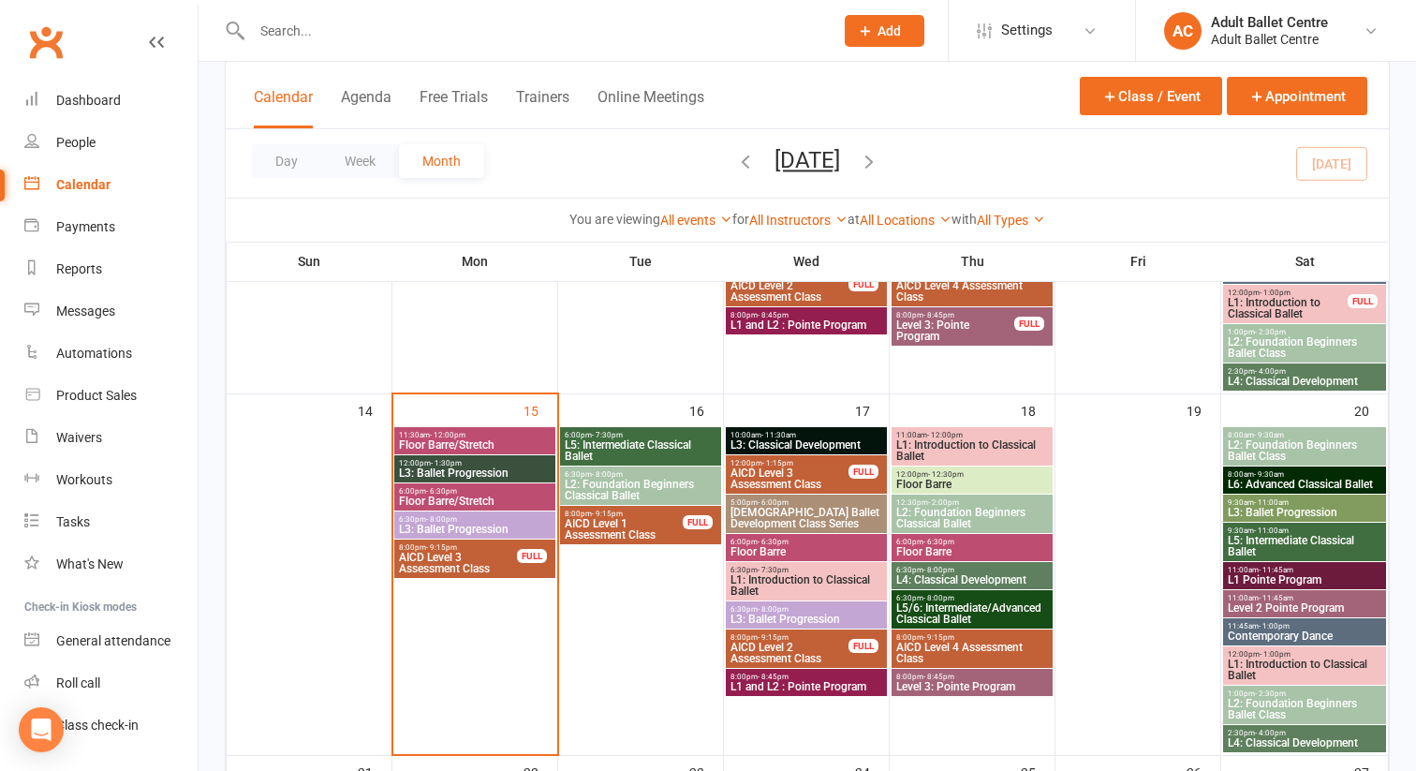
click at [778, 546] on span "Floor Barre" at bounding box center [806, 551] width 154 height 11
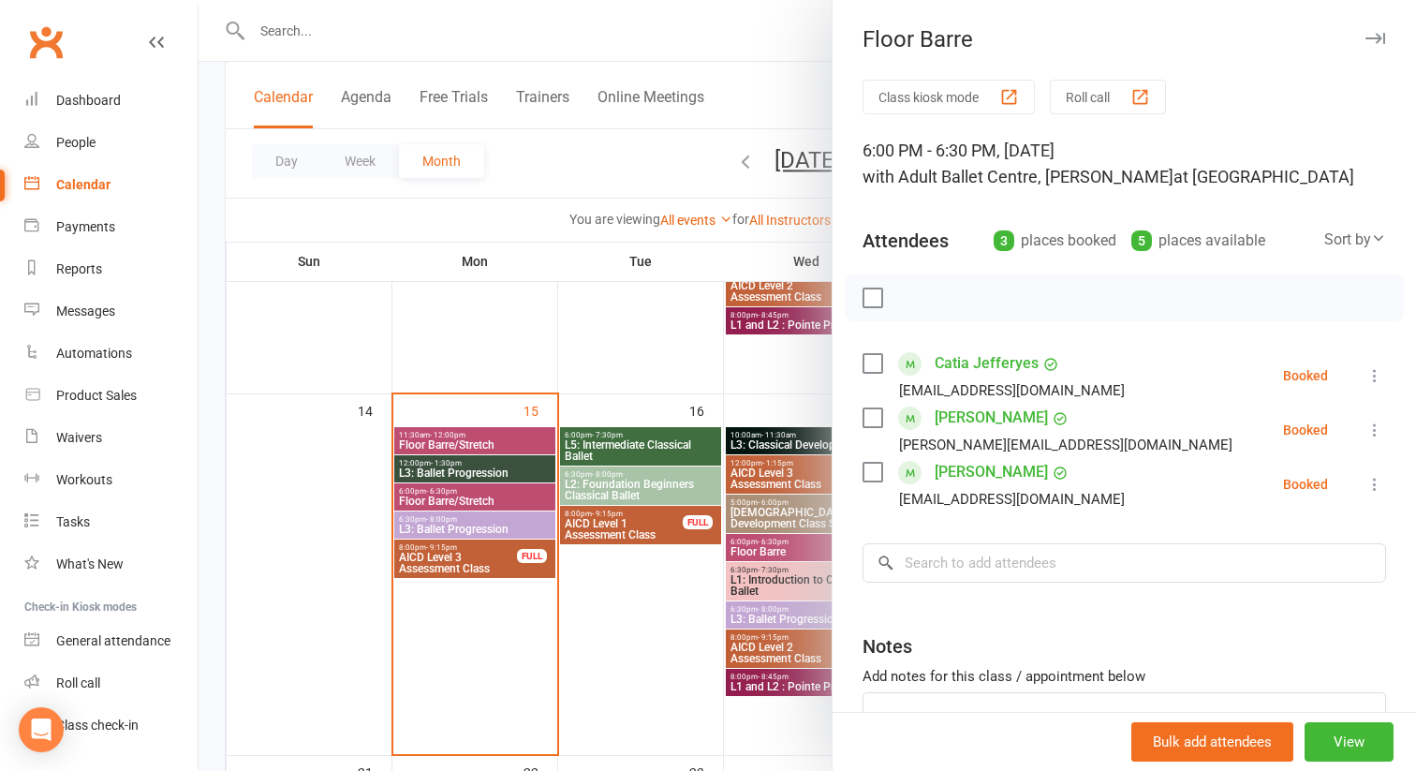
click at [765, 590] on div at bounding box center [807, 385] width 1217 height 771
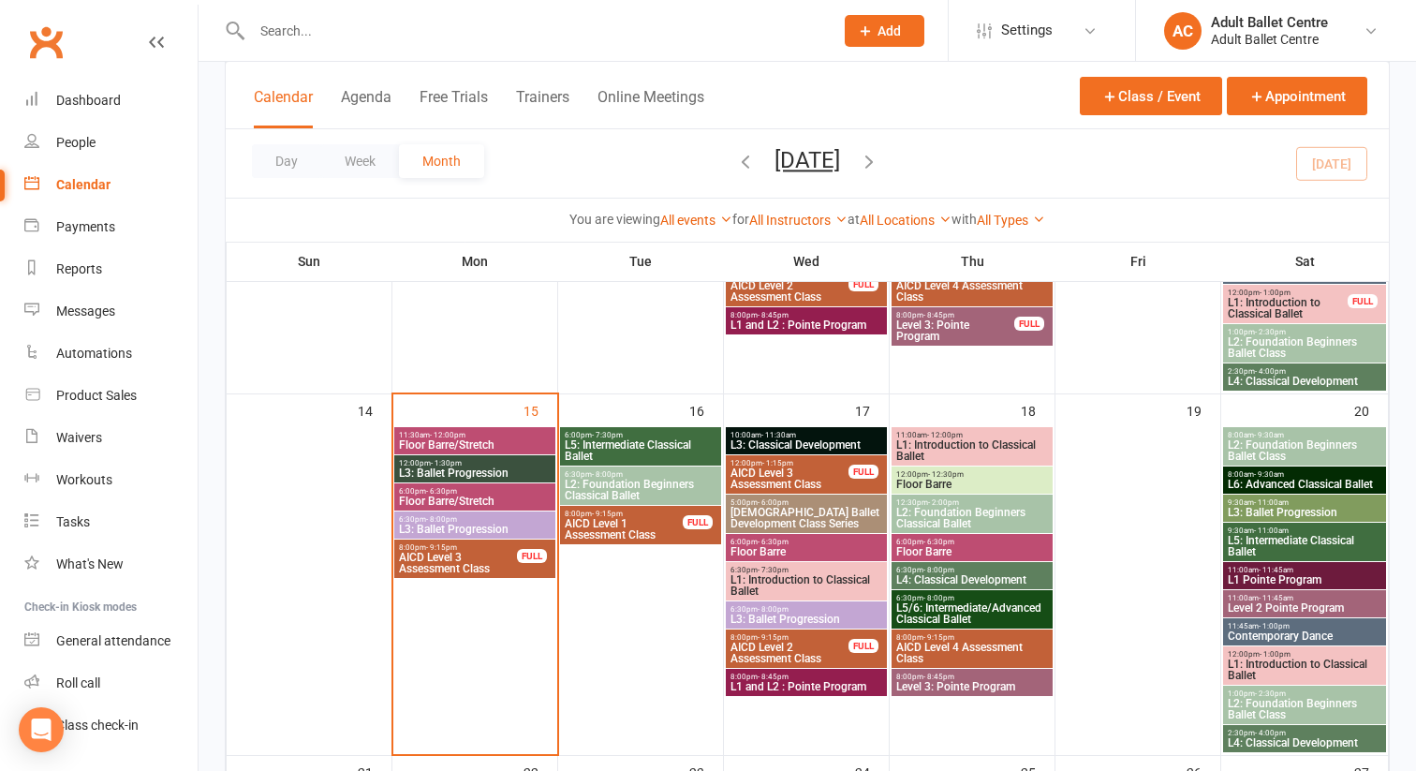
click at [765, 590] on span "L1: Introduction to Classical Ballet" at bounding box center [806, 585] width 154 height 22
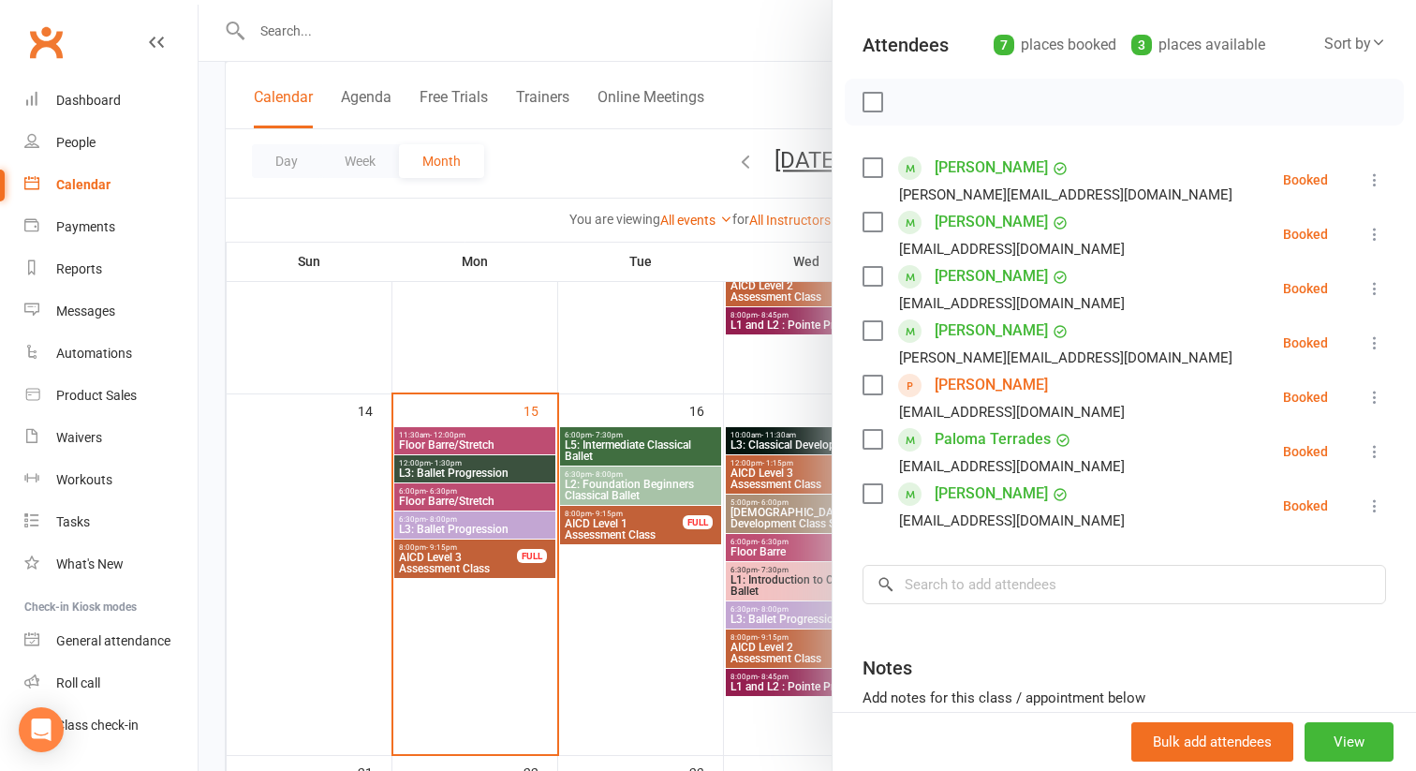
scroll to position [207, 0]
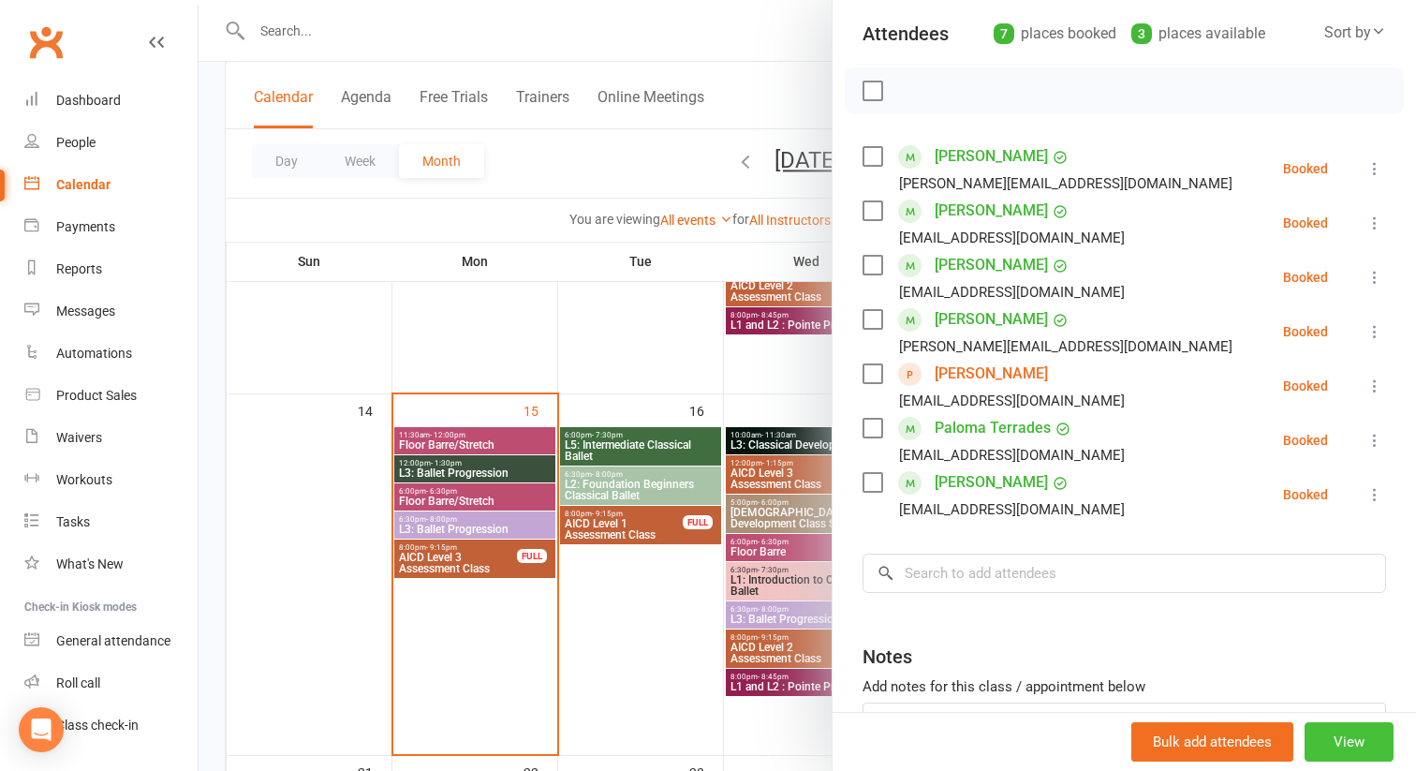
click at [1351, 741] on button "View" at bounding box center [1348, 741] width 89 height 39
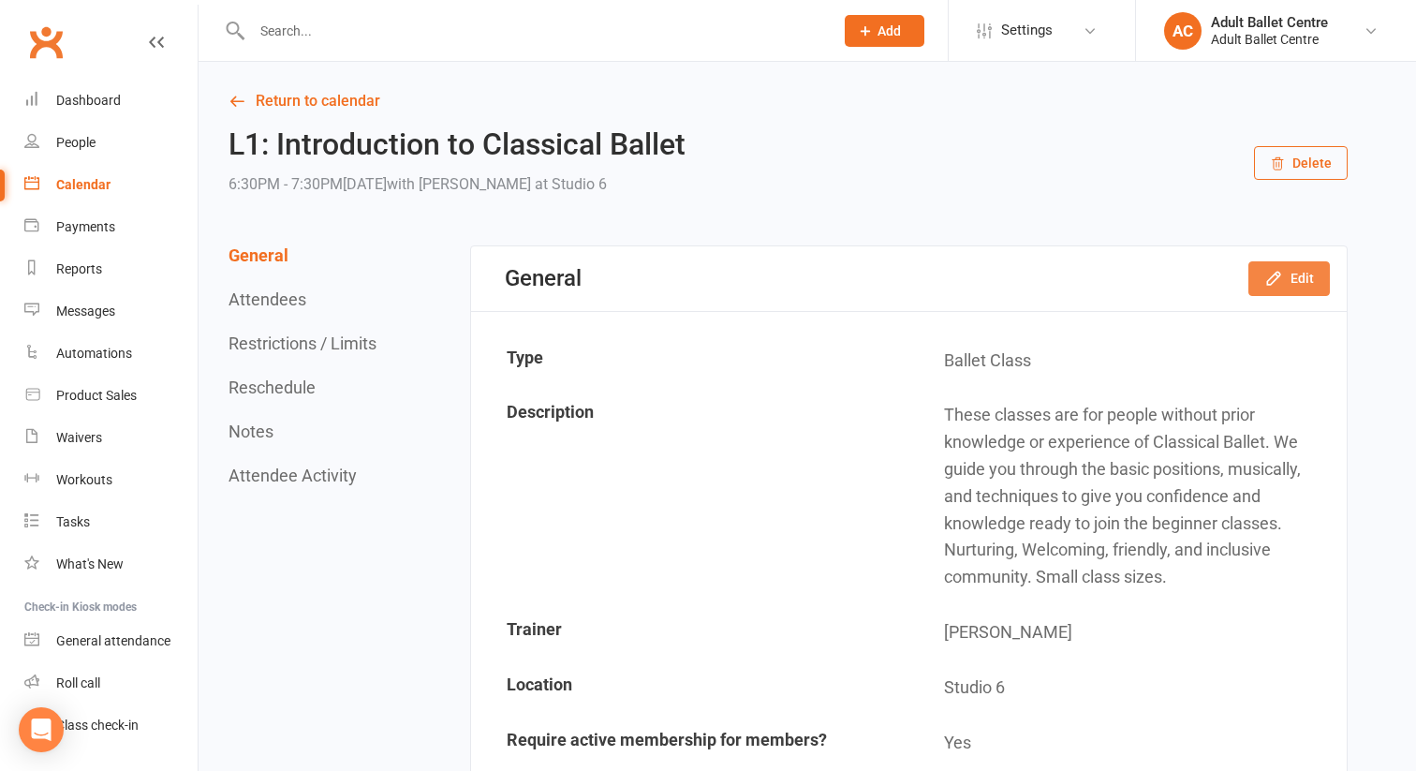
click at [1286, 285] on button "Edit" at bounding box center [1288, 278] width 81 height 34
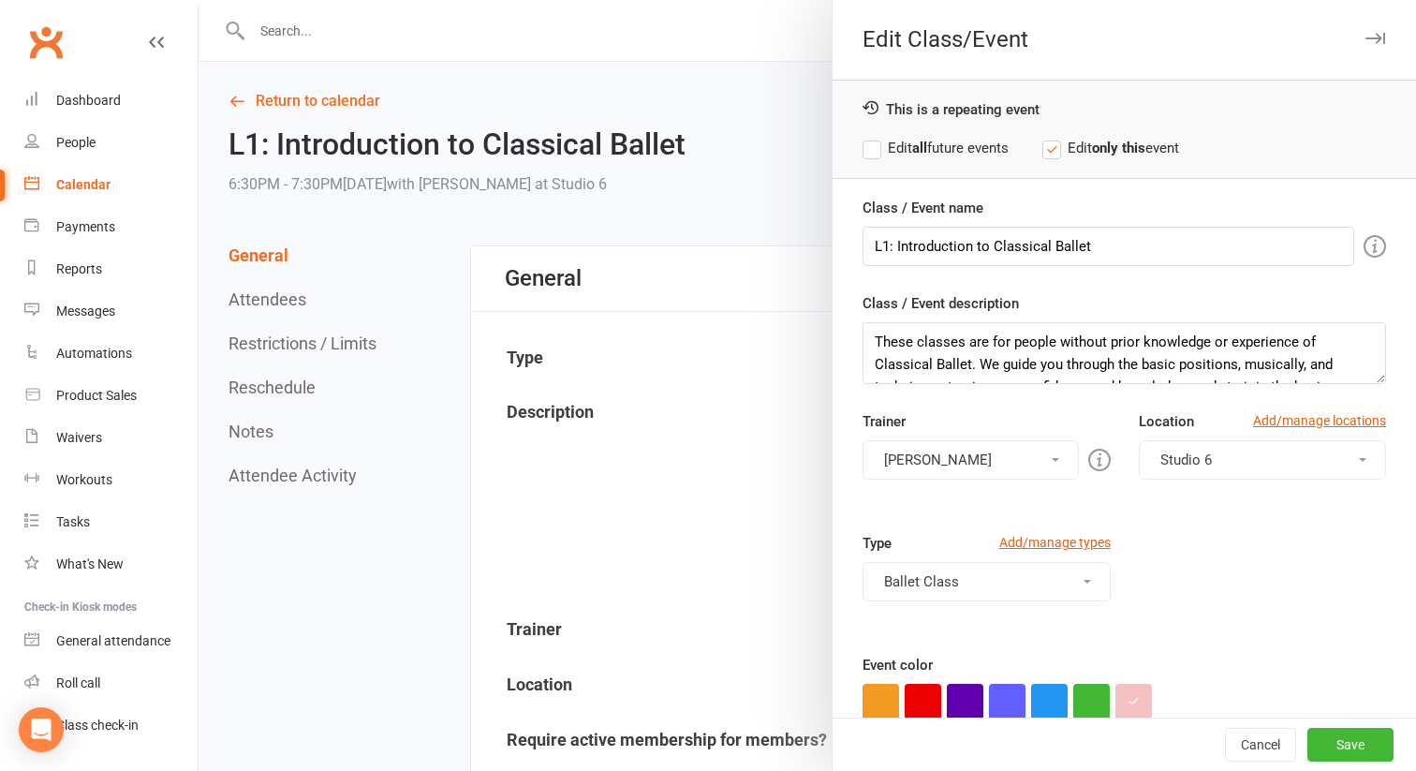
click at [876, 149] on label "Edit all future events" at bounding box center [935, 148] width 146 height 22
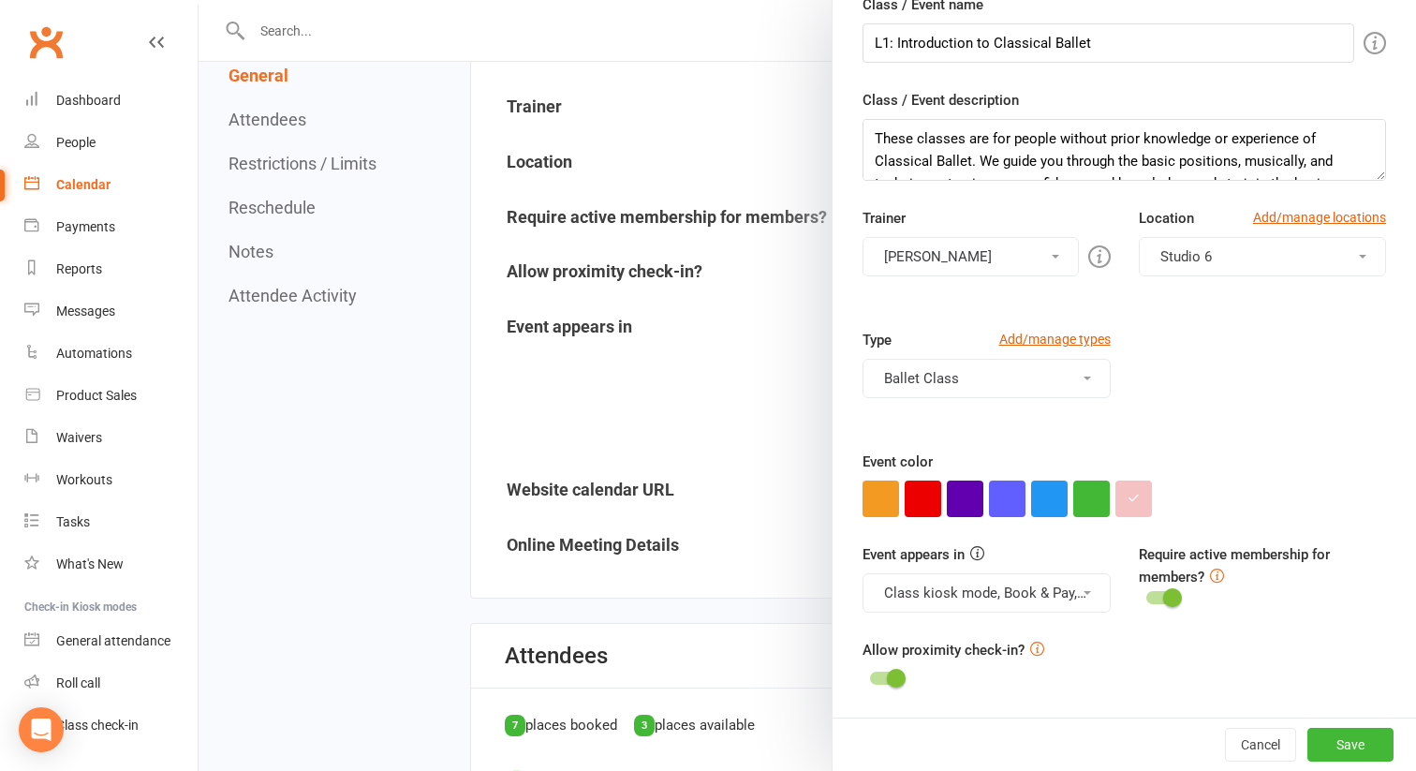
scroll to position [553, 0]
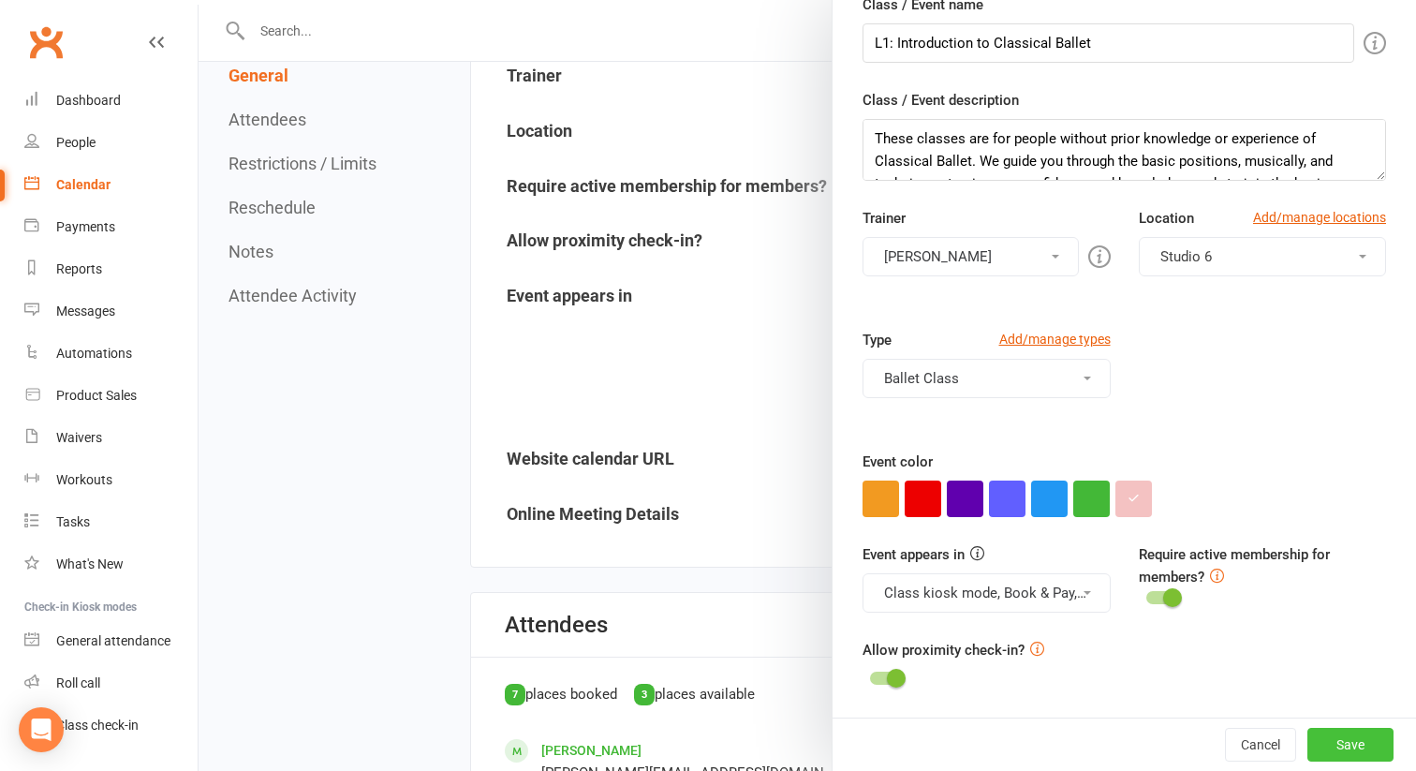
click at [1332, 753] on button "Save" at bounding box center [1350, 745] width 86 height 34
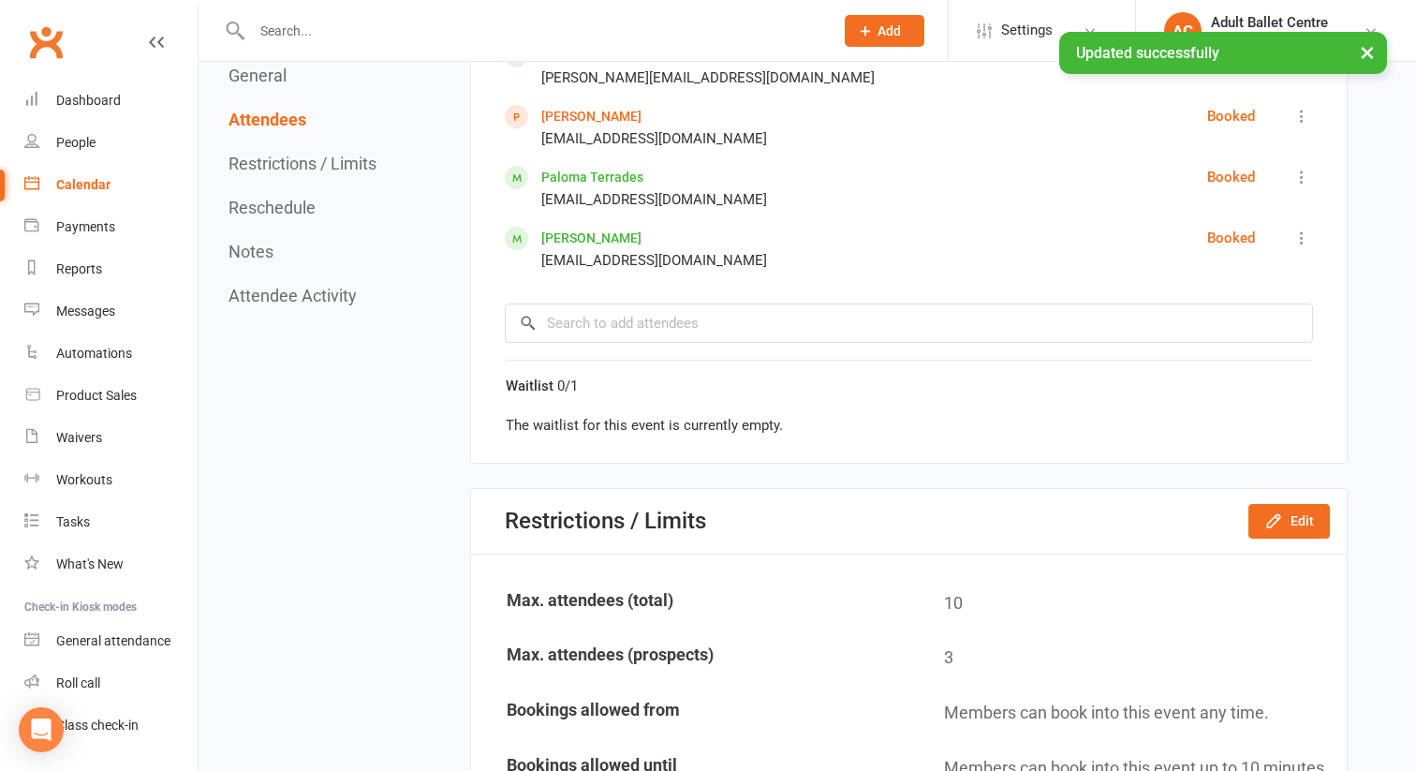
scroll to position [1439, 0]
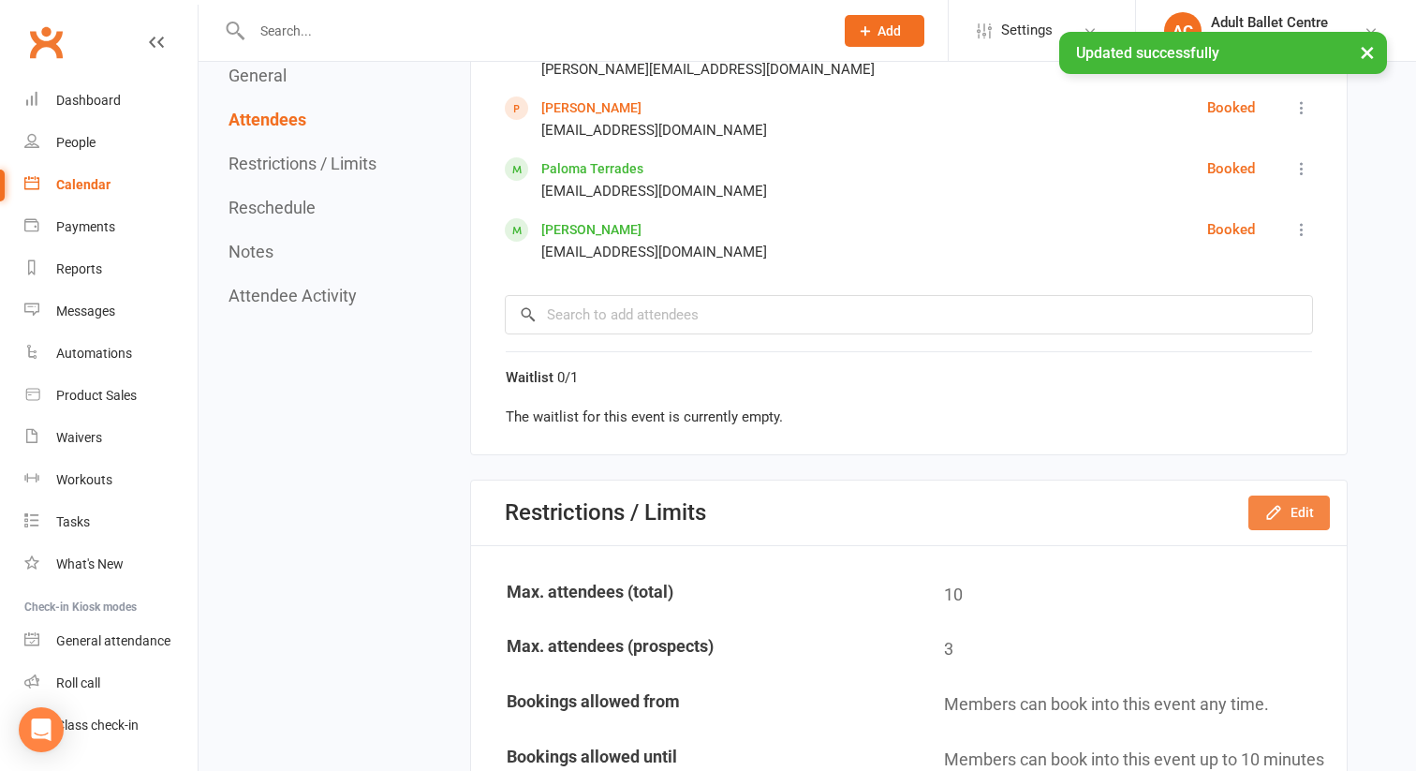
click at [1258, 507] on button "Edit" at bounding box center [1288, 512] width 81 height 34
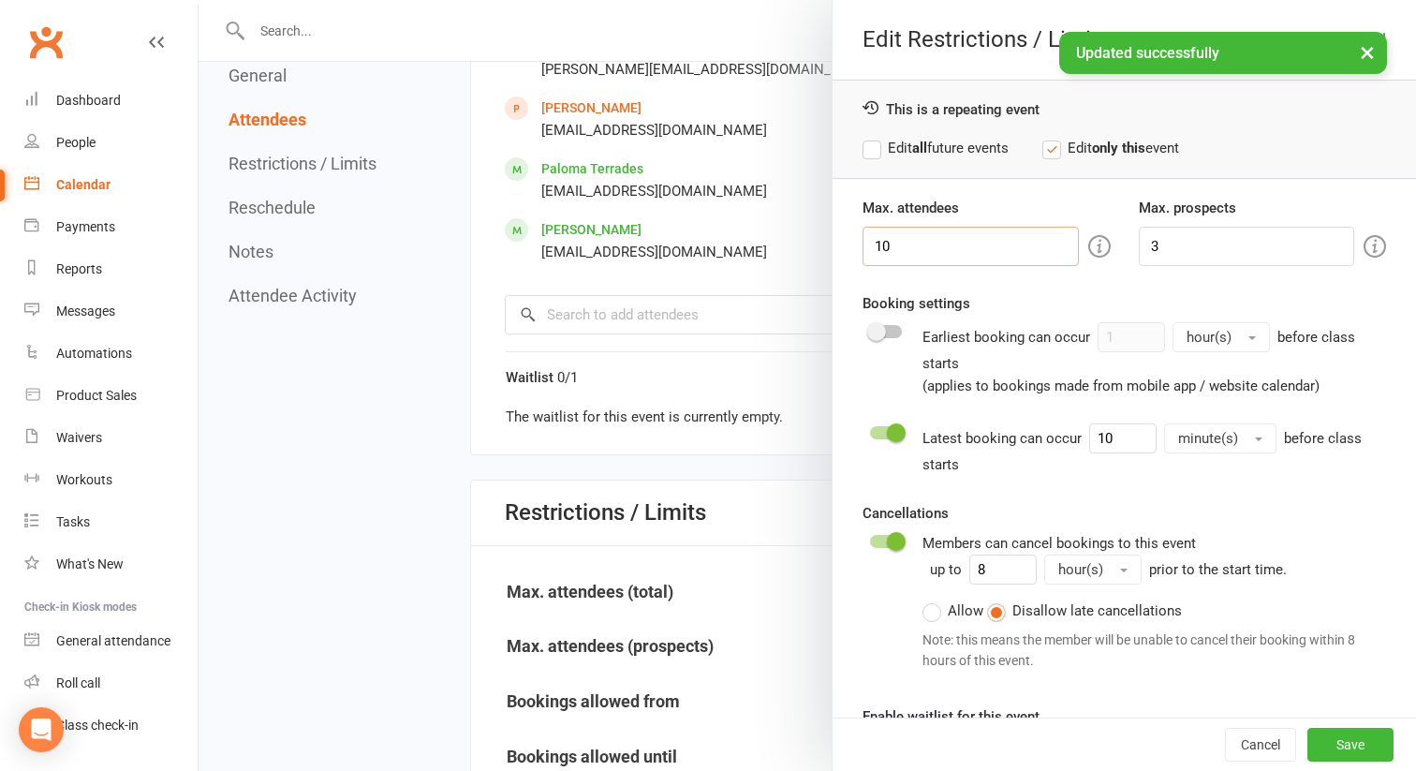
click at [905, 243] on input "10" at bounding box center [970, 246] width 216 height 39
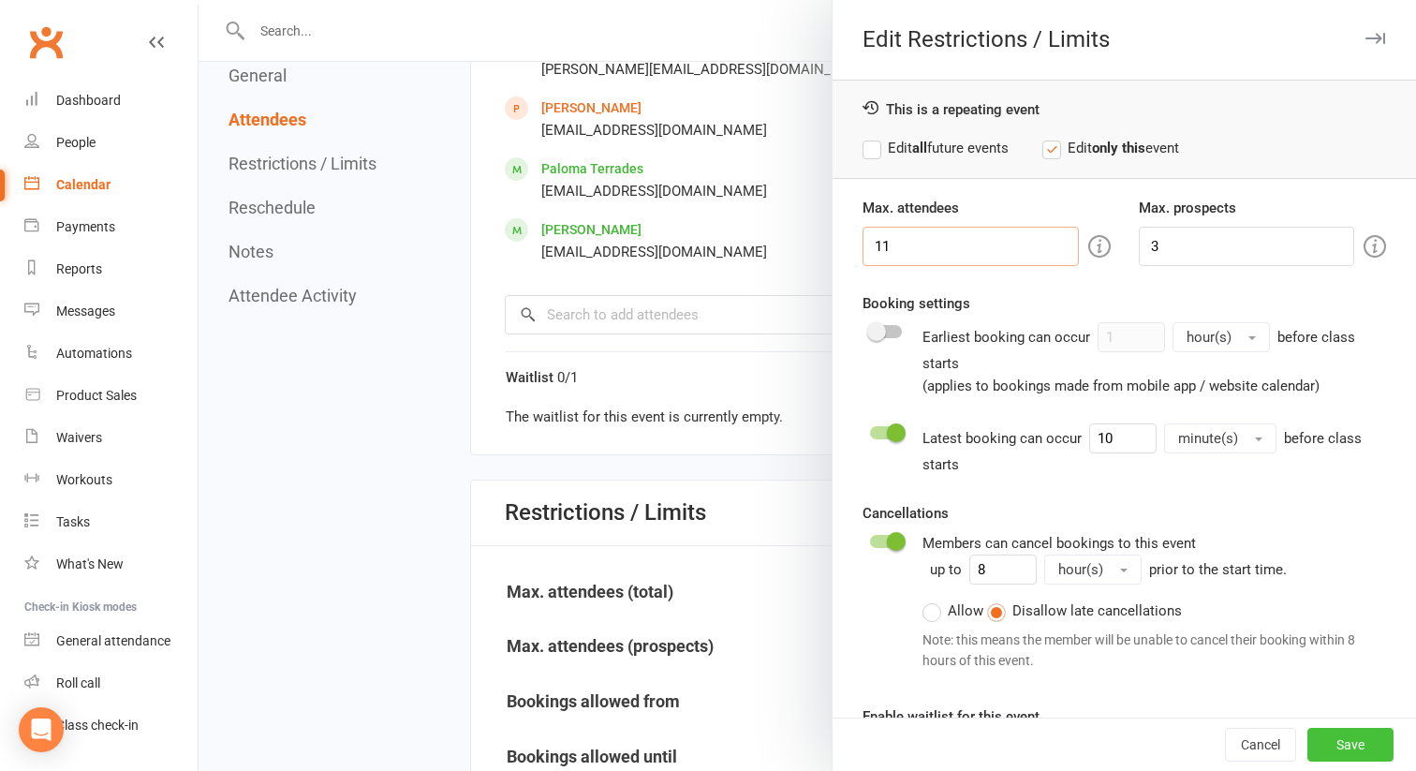
type input "11"
click at [1322, 740] on button "Save" at bounding box center [1350, 745] width 86 height 34
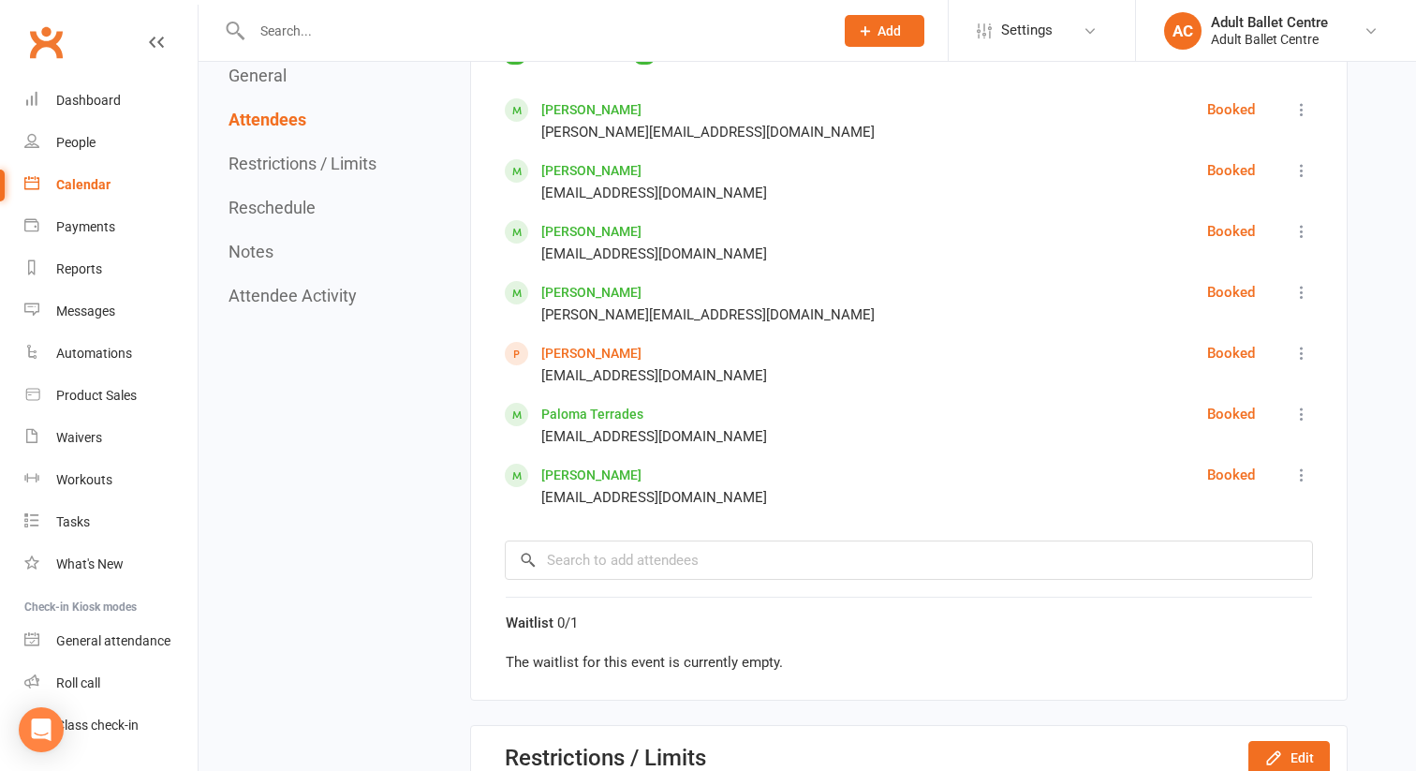
scroll to position [1198, 0]
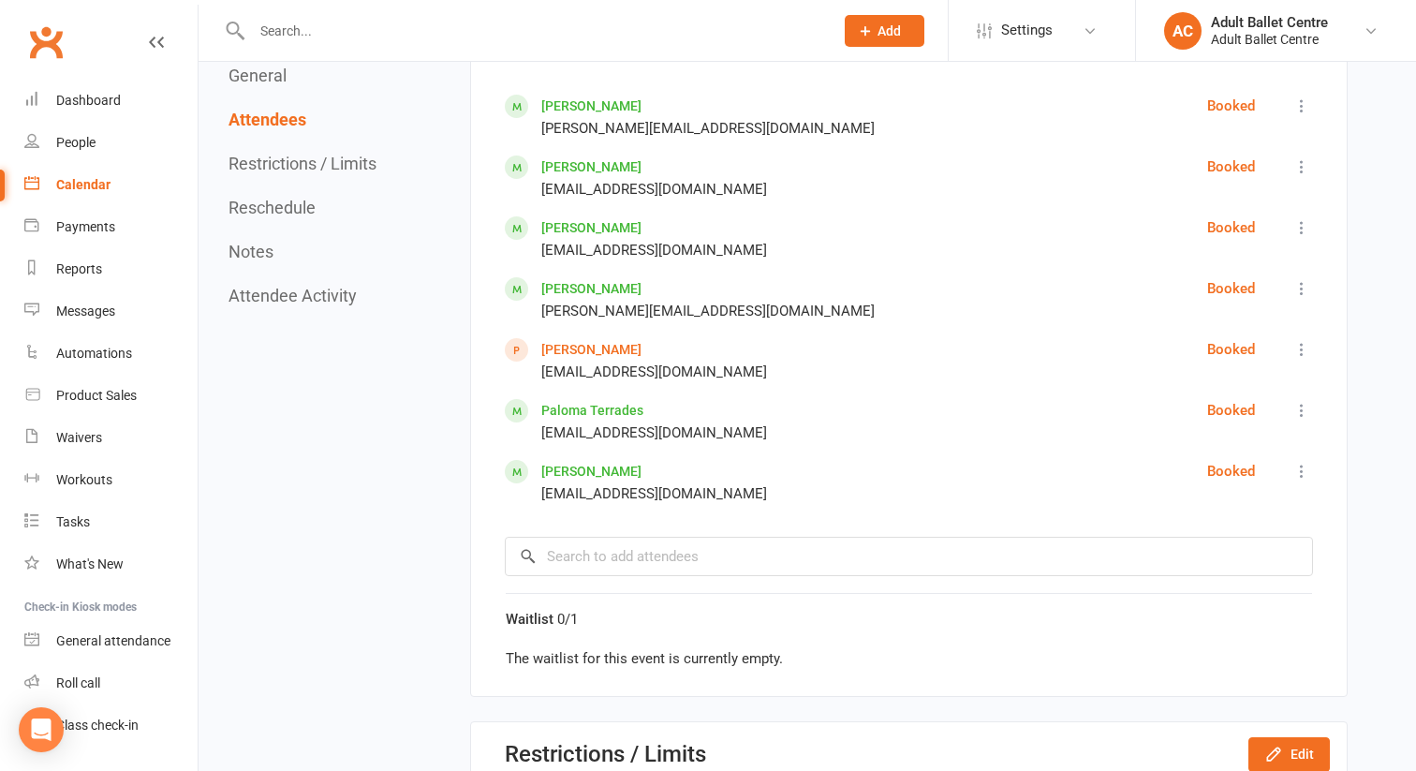
click at [575, 468] on link "[PERSON_NAME]" at bounding box center [591, 471] width 100 height 15
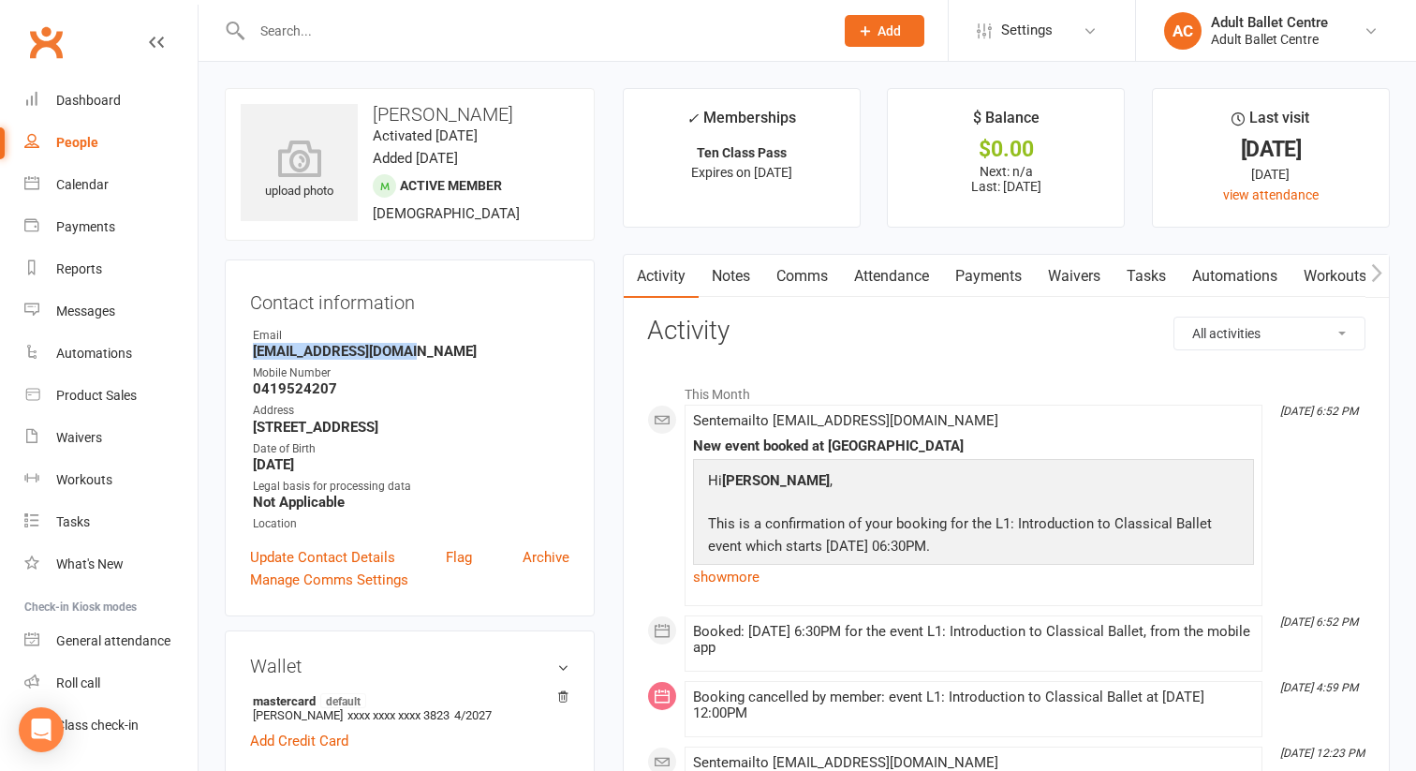
drag, startPoint x: 421, startPoint y: 351, endPoint x: 251, endPoint y: 350, distance: 170.4
click at [251, 350] on li "Email [PERSON_NAME][EMAIL_ADDRESS][DOMAIN_NAME]" at bounding box center [409, 343] width 319 height 33
copy strong "[EMAIL_ADDRESS][DOMAIN_NAME]"
drag, startPoint x: 475, startPoint y: 107, endPoint x: 375, endPoint y: 107, distance: 100.2
click at [375, 107] on h3 "[PERSON_NAME]" at bounding box center [410, 114] width 338 height 21
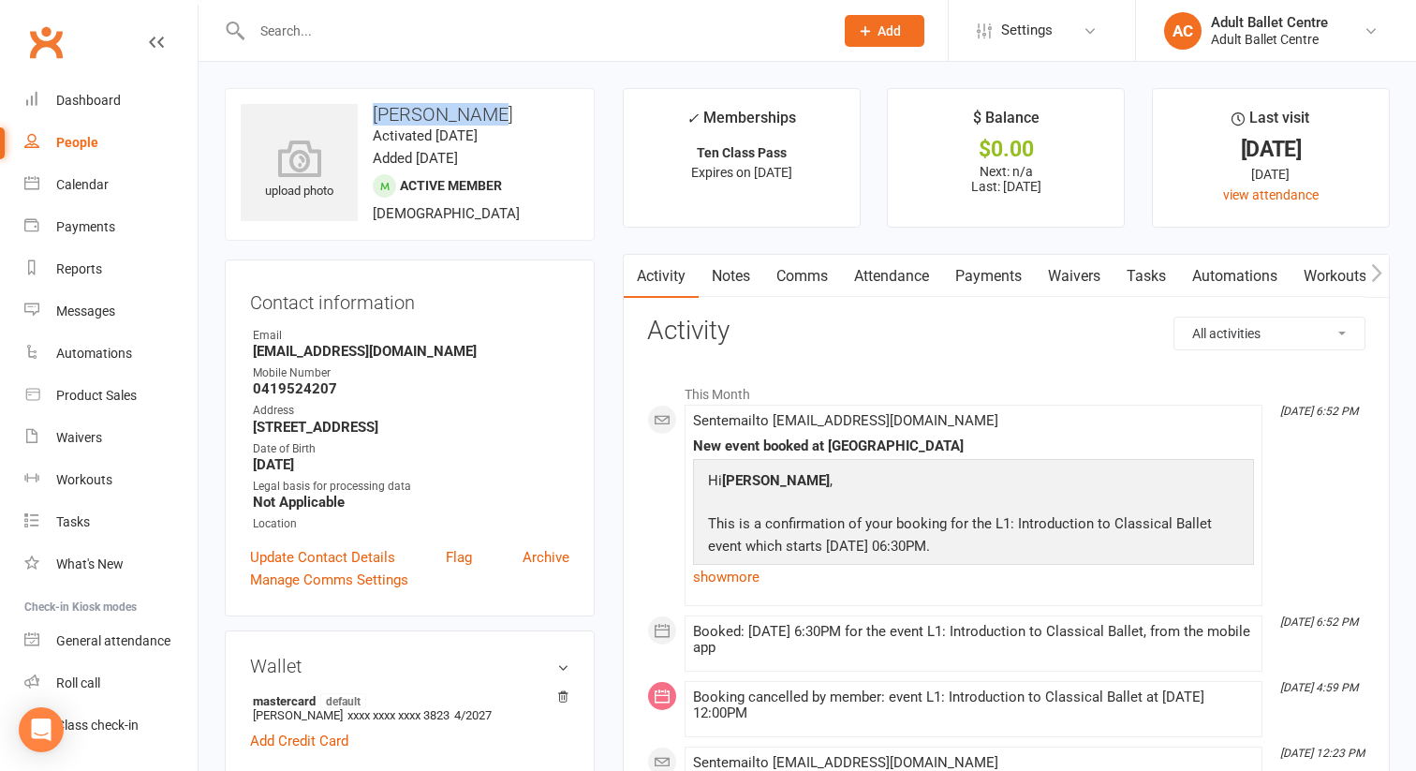
copy h3 "[PERSON_NAME]"
drag, startPoint x: 418, startPoint y: 354, endPoint x: 235, endPoint y: 354, distance: 182.6
click at [235, 354] on div "Contact information Owner Email [EMAIL_ADDRESS][DOMAIN_NAME] Mobile Number [PHO…" at bounding box center [410, 437] width 370 height 357
copy strong "[EMAIL_ADDRESS][DOMAIN_NAME]"
